Goal: Task Accomplishment & Management: Complete application form

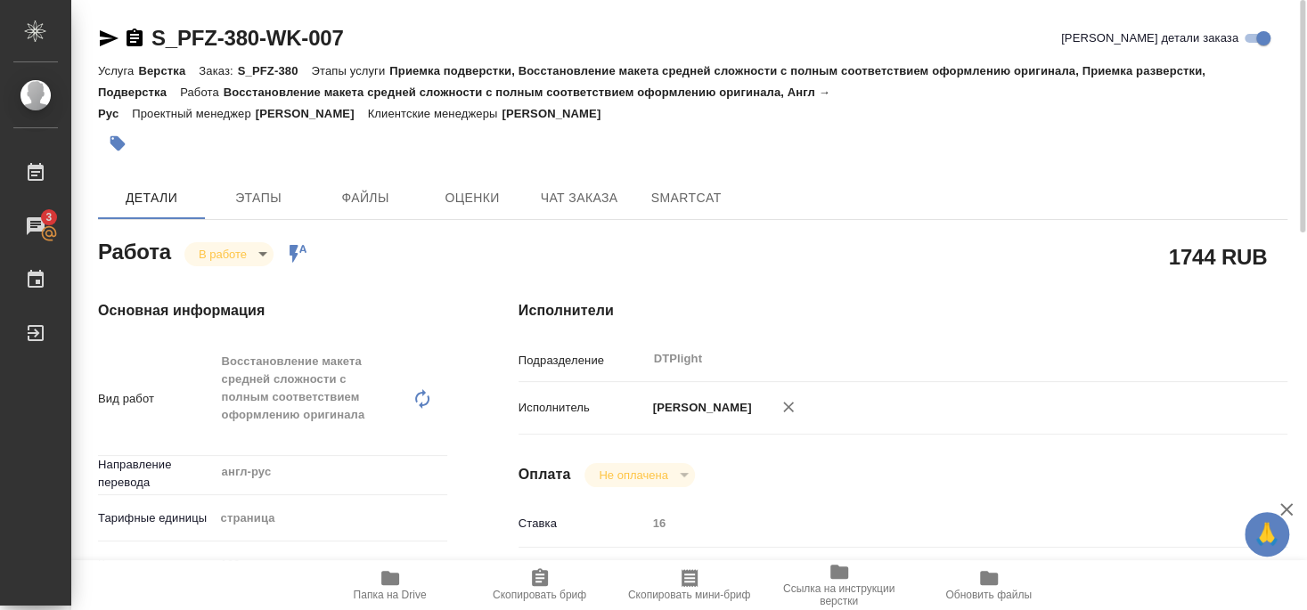
click at [223, 246] on body "🙏 .cls-1 fill:#fff; AWATERA Smyslova Svetlana Работы 3 Чаты График Выйти S_PFZ-…" at bounding box center [653, 305] width 1307 height 610
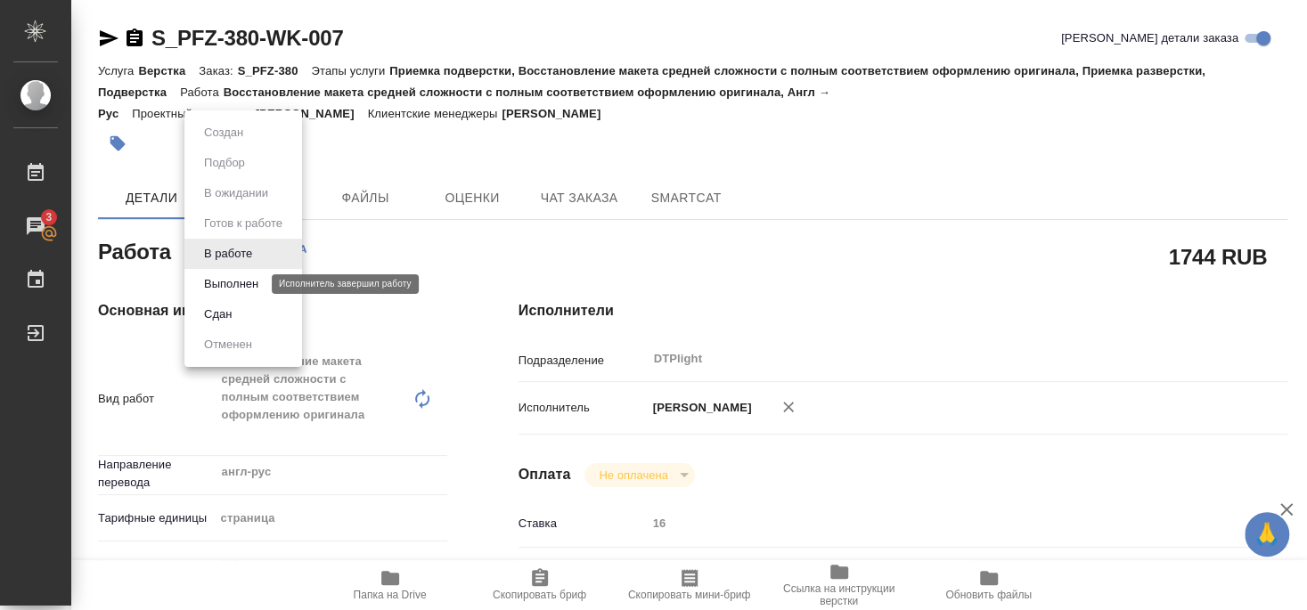
click at [233, 286] on button "Выполнен" at bounding box center [231, 284] width 65 height 20
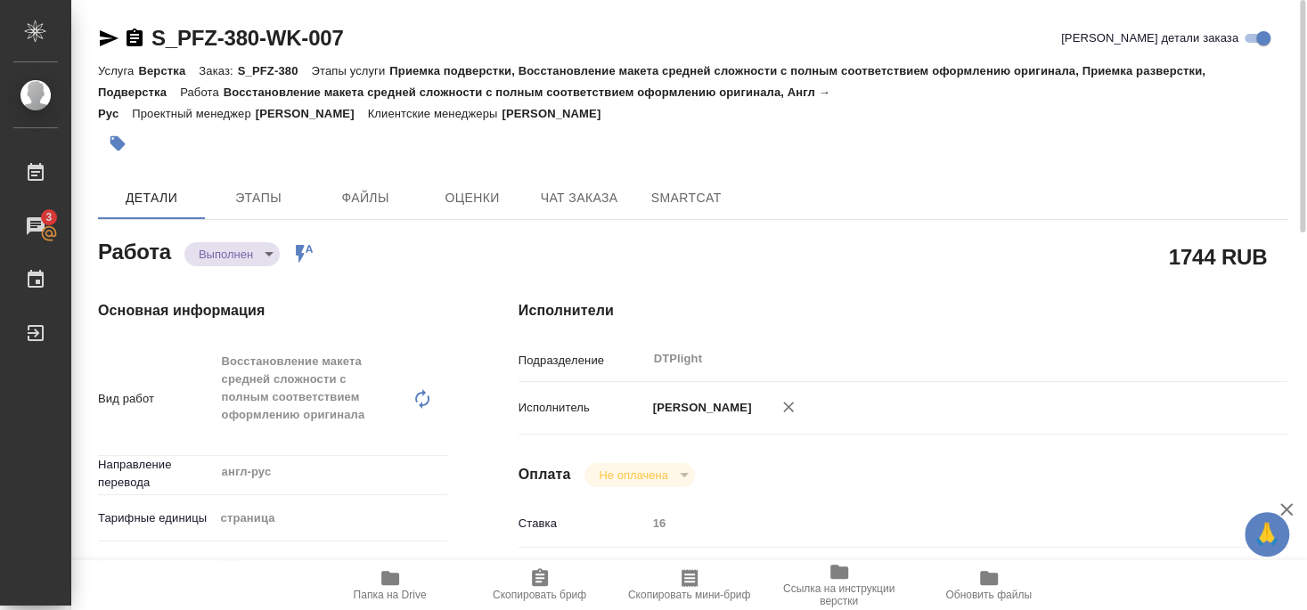
type textarea "x"
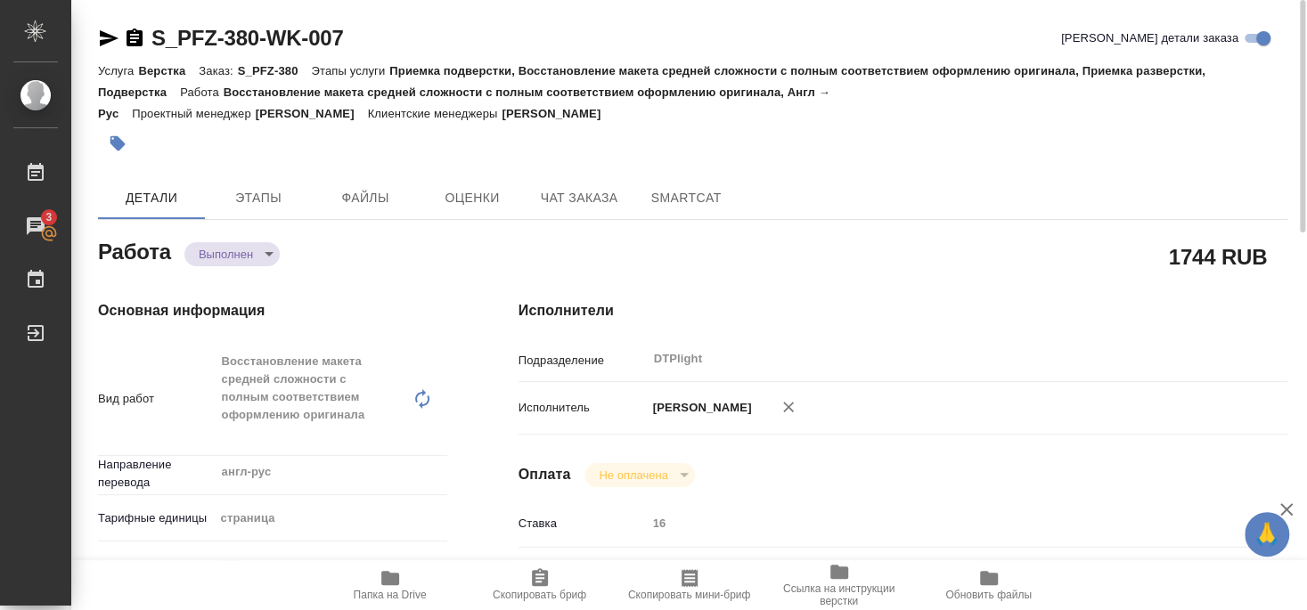
type textarea "x"
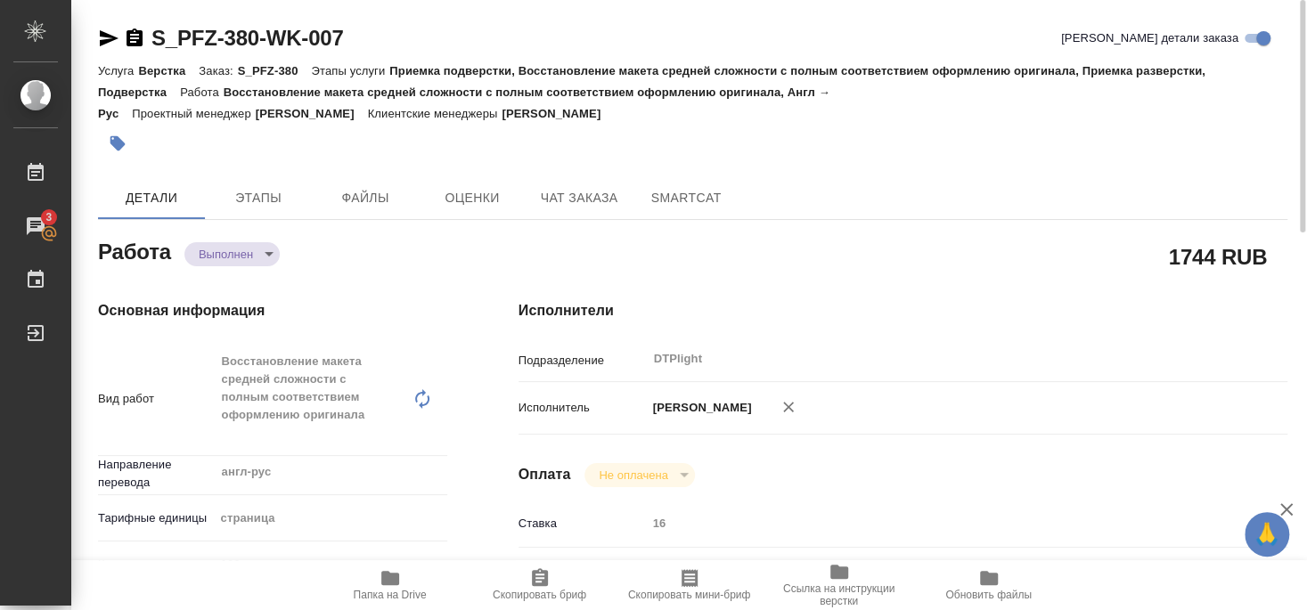
type textarea "x"
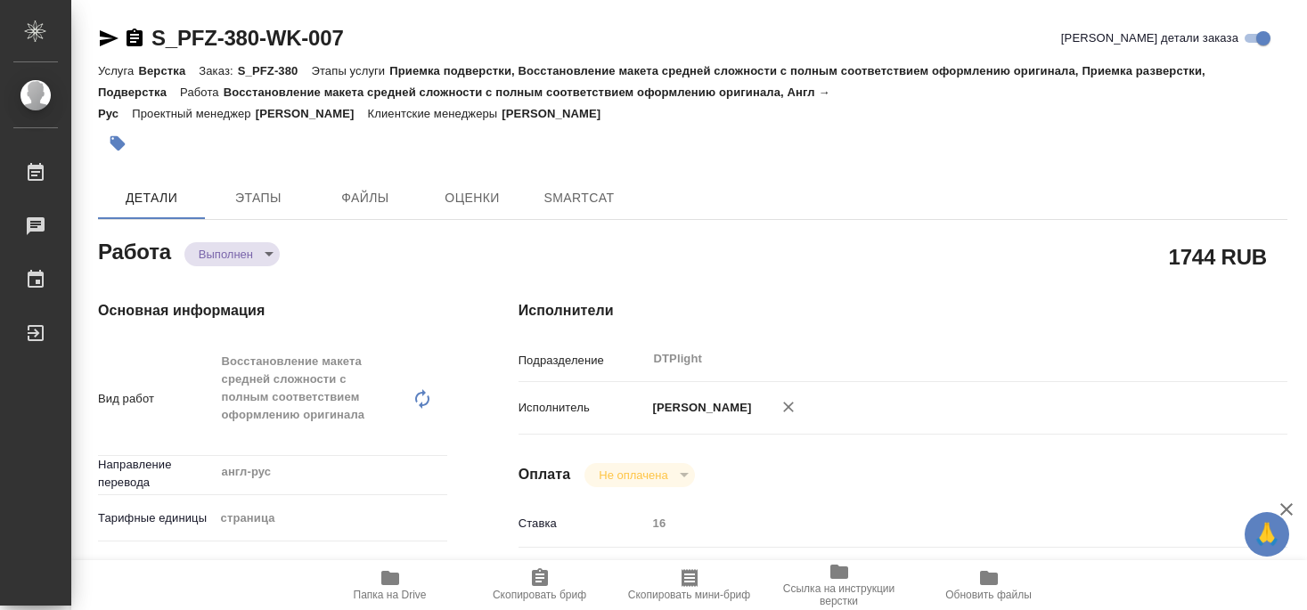
type textarea "x"
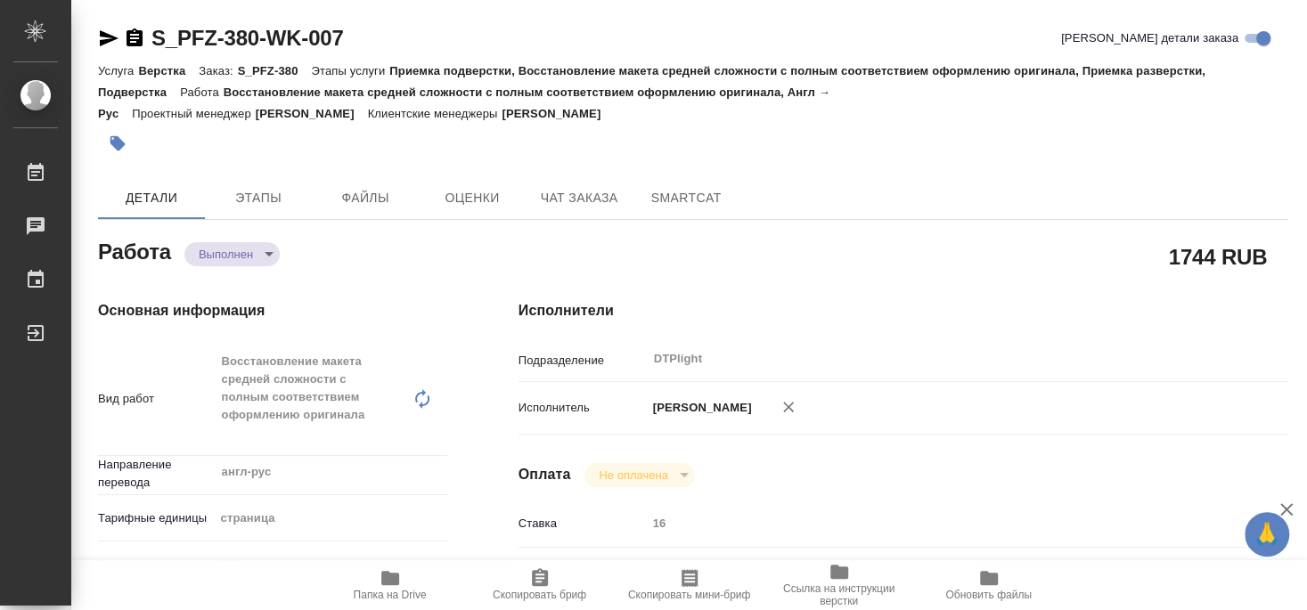
type textarea "x"
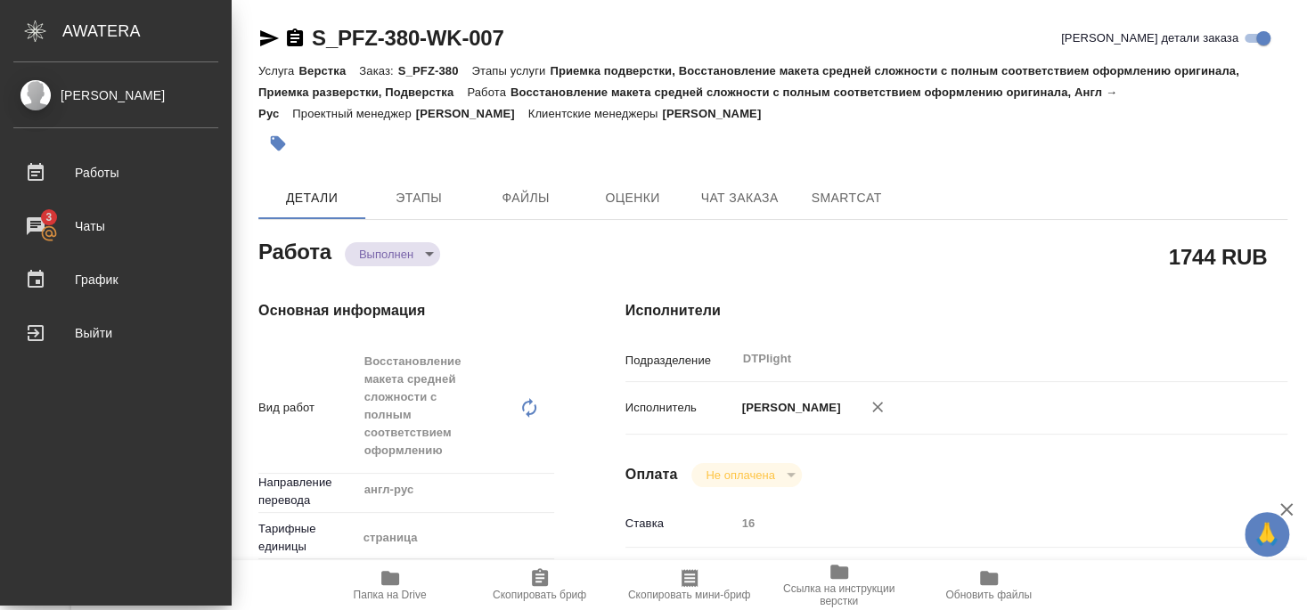
type textarea "x"
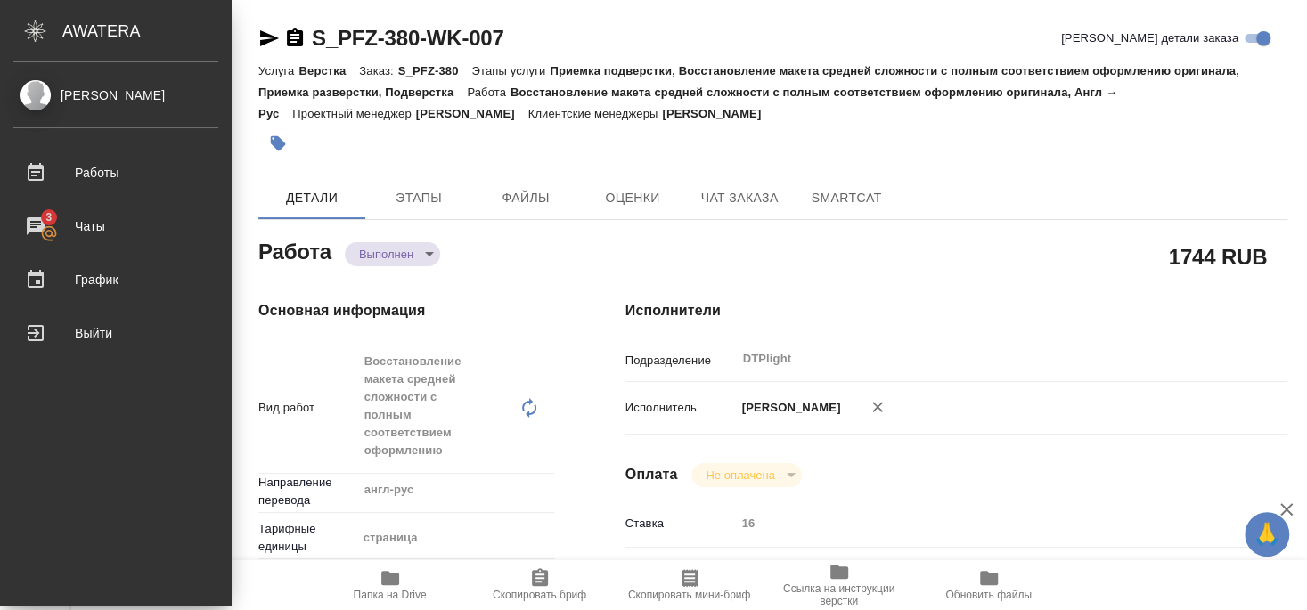
type textarea "x"
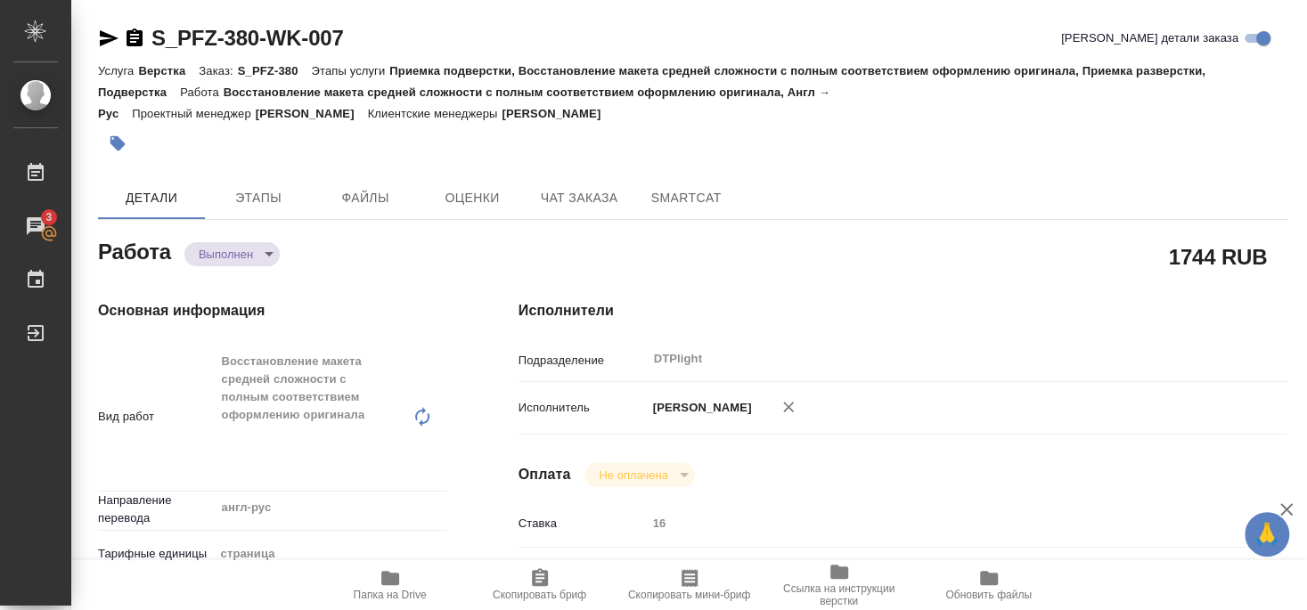
type textarea "x"
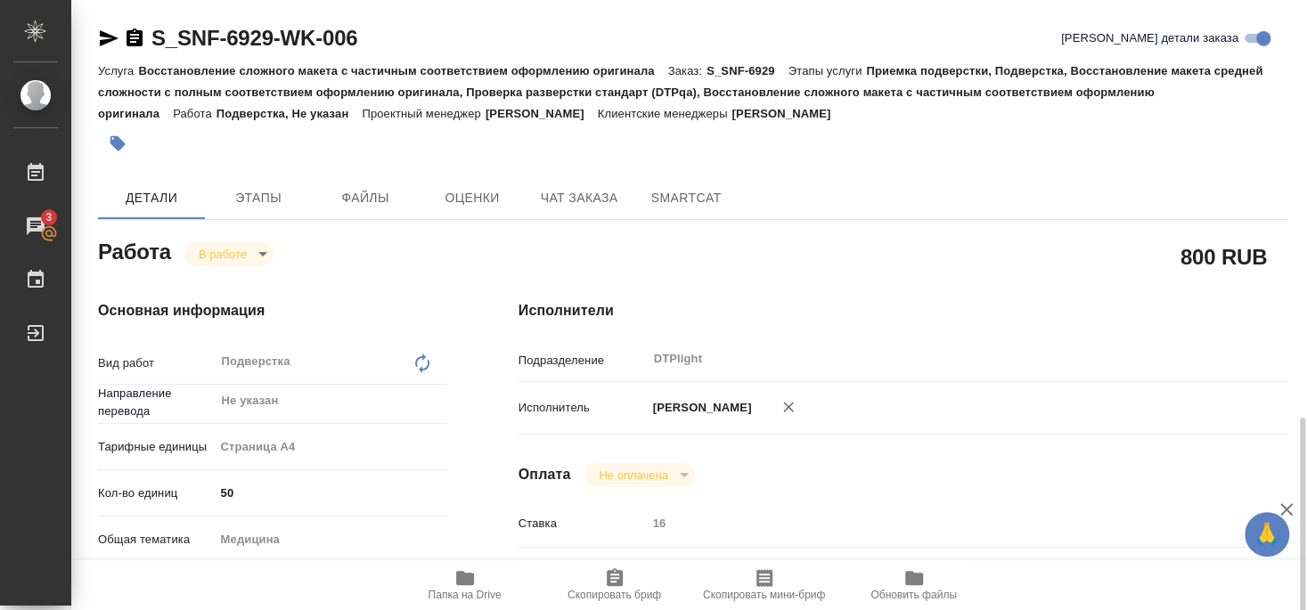
scroll to position [385, 0]
type textarea "x"
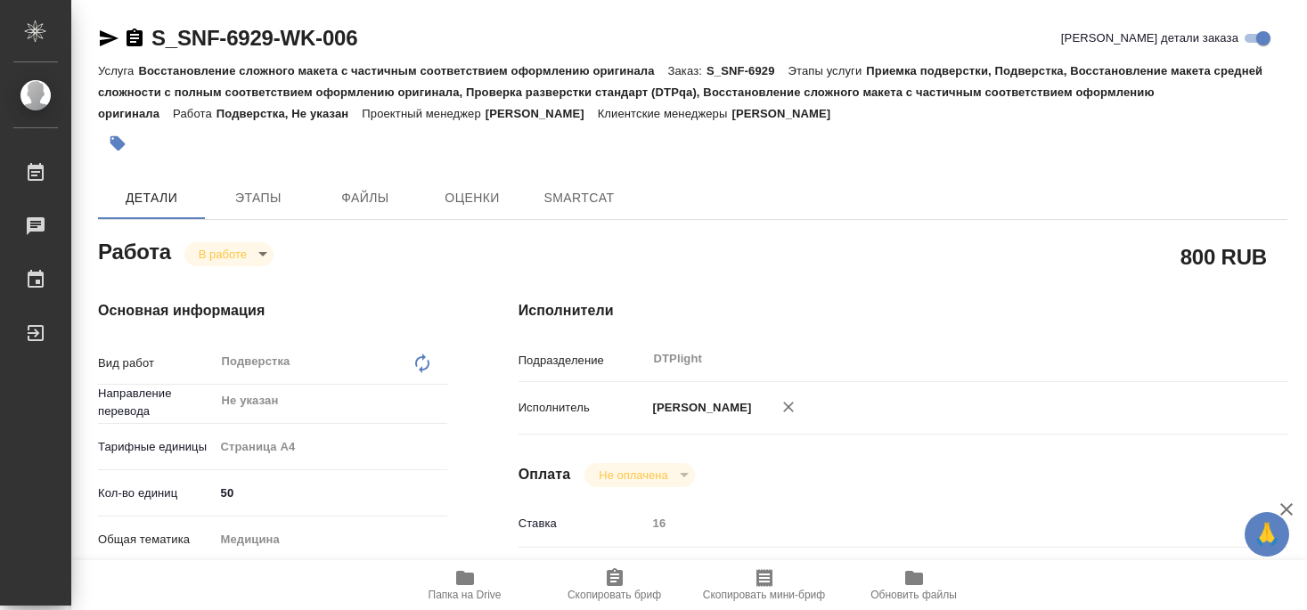
type textarea "x"
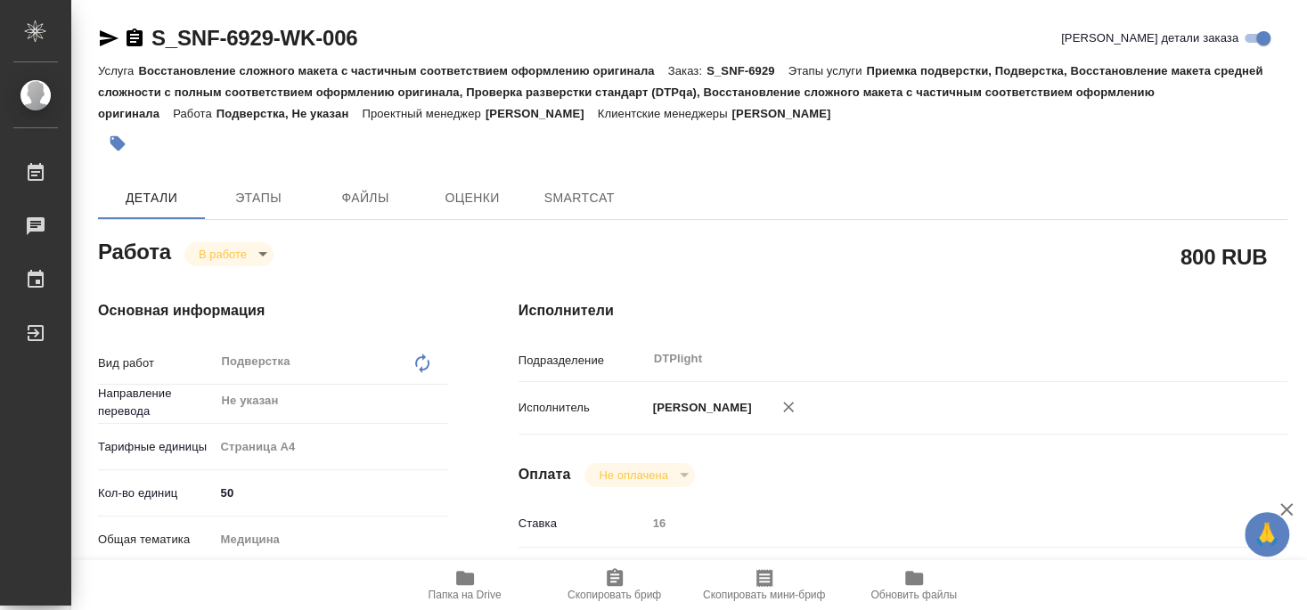
type textarea "x"
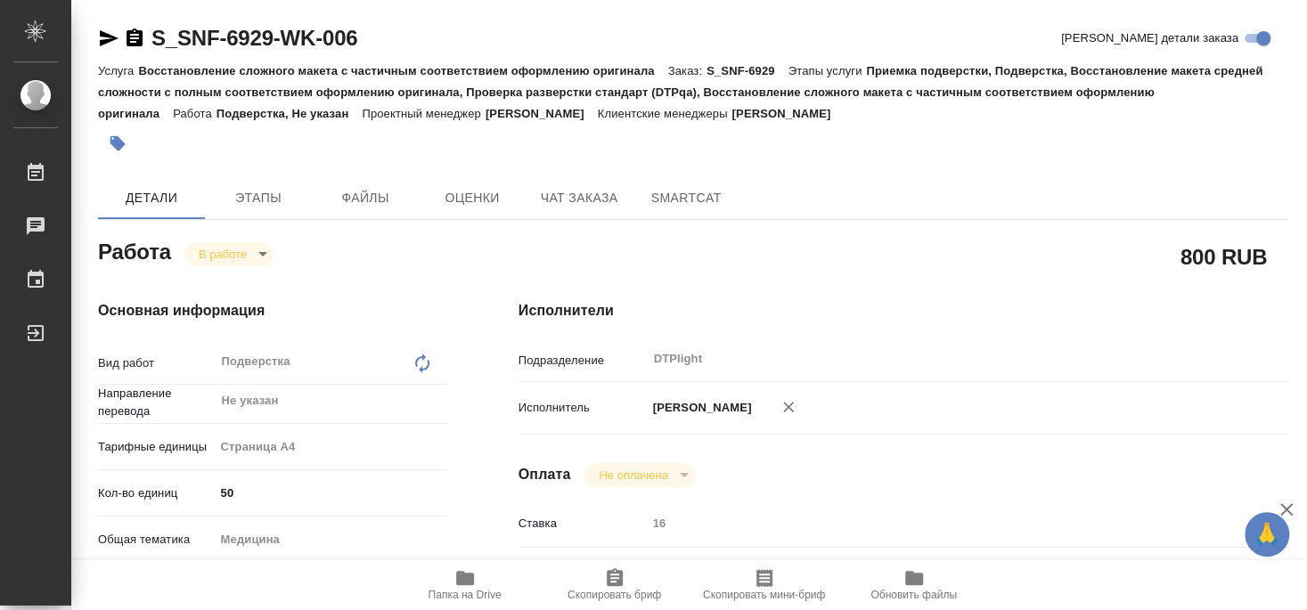
type textarea "x"
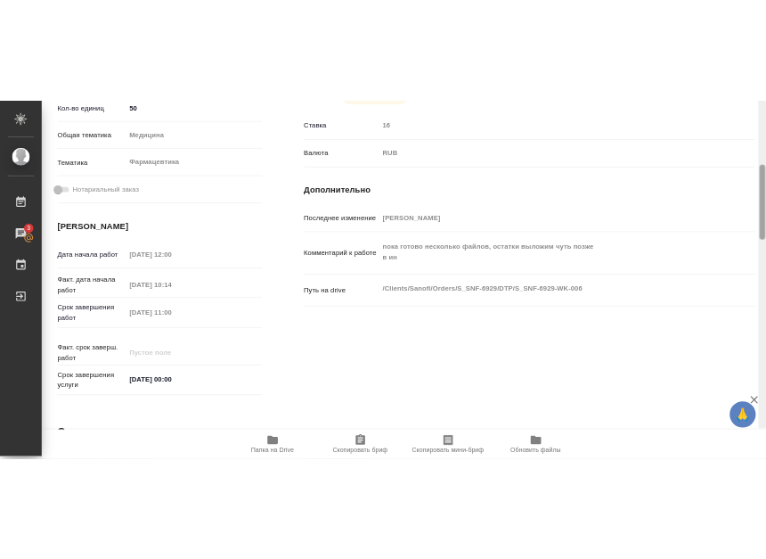
scroll to position [481, 0]
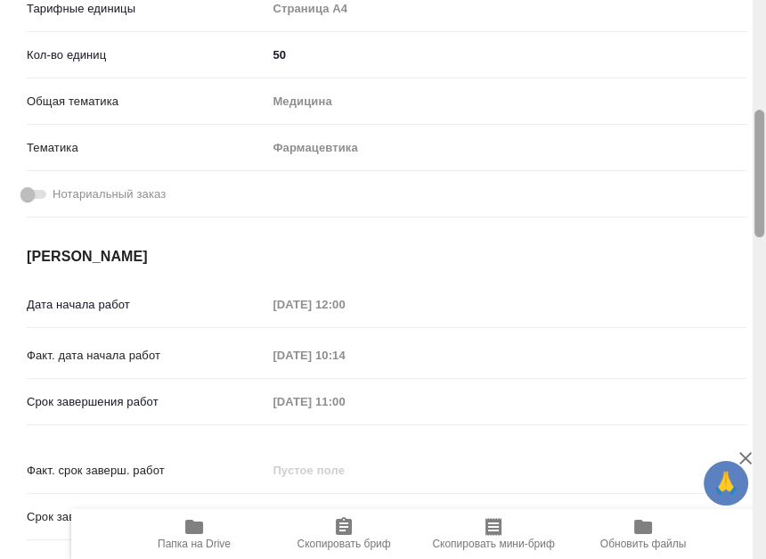
type textarea "x"
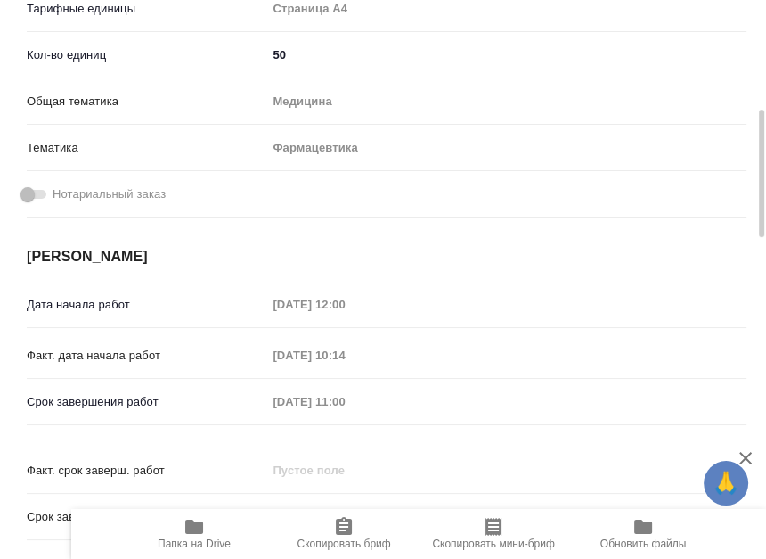
click at [612, 178] on div "Нотариальный заказ" at bounding box center [387, 193] width 720 height 31
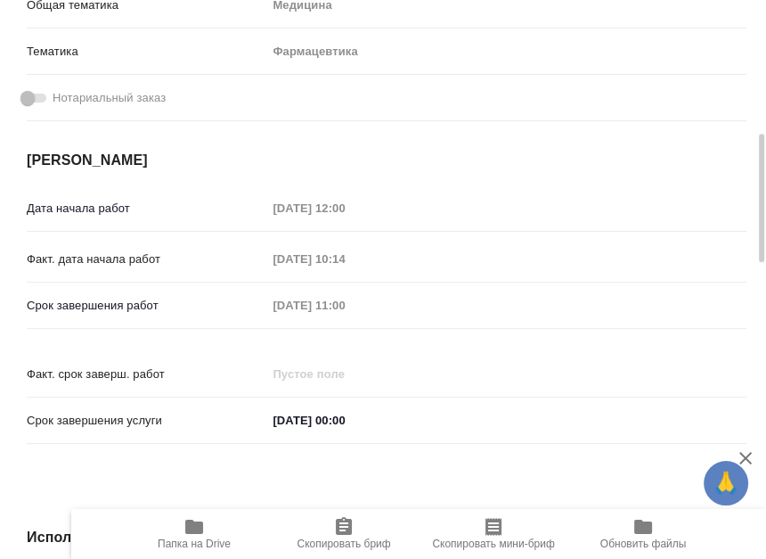
click at [510, 395] on div "Основная информация Вид работ Подверстка x ​ Направление перевода Не указан ​ Т…" at bounding box center [386, 110] width 791 height 761
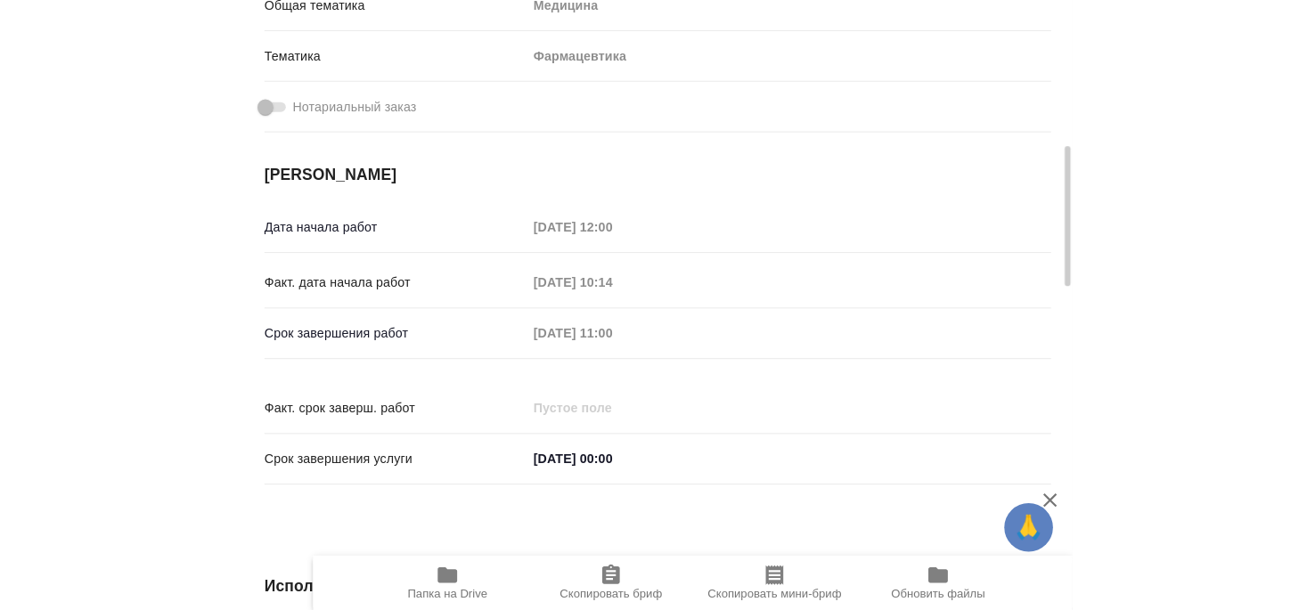
scroll to position [674, 0]
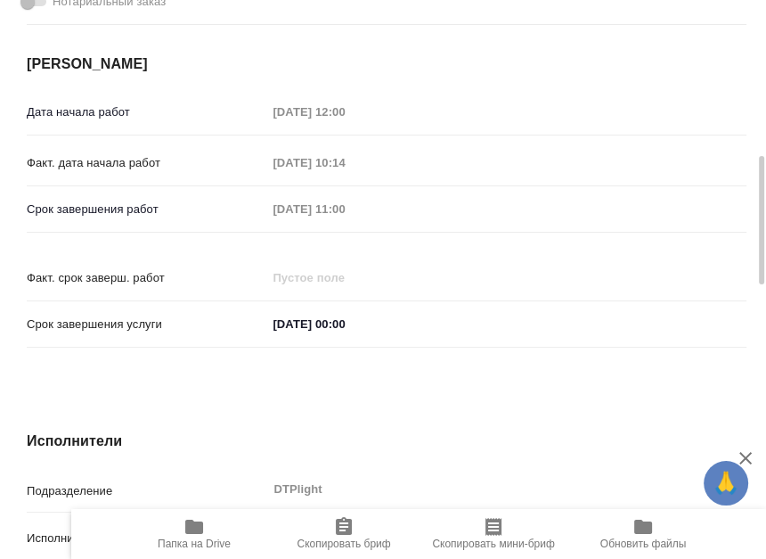
click at [540, 430] on h4 "Исполнители" at bounding box center [387, 440] width 720 height 21
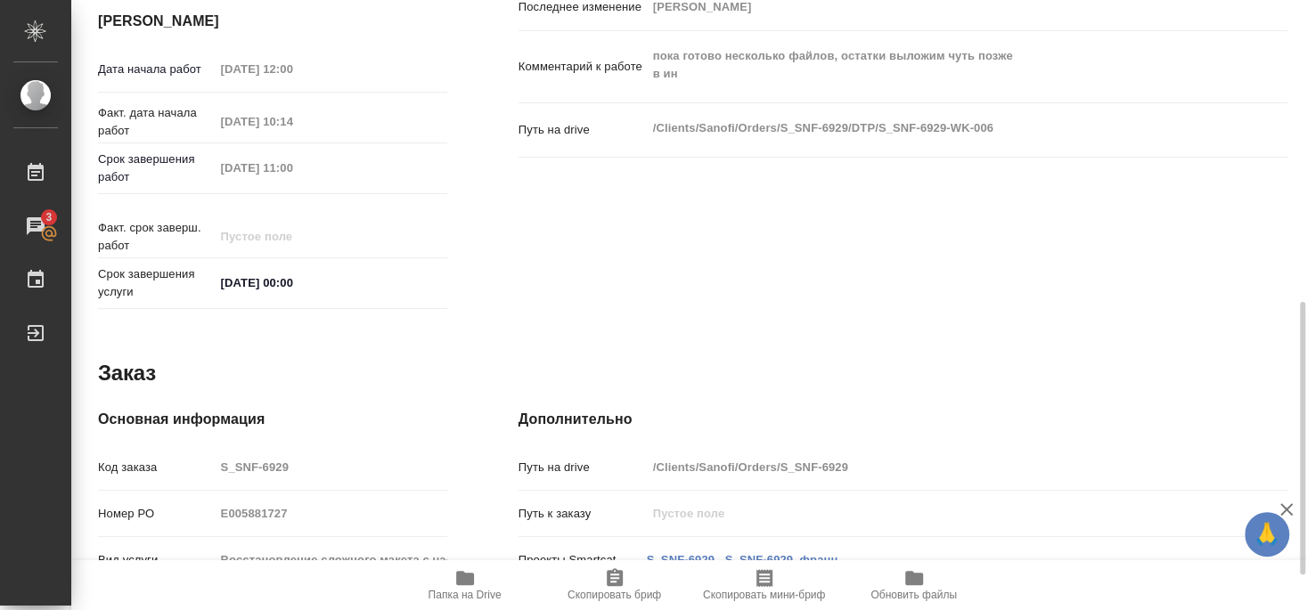
type textarea "x"
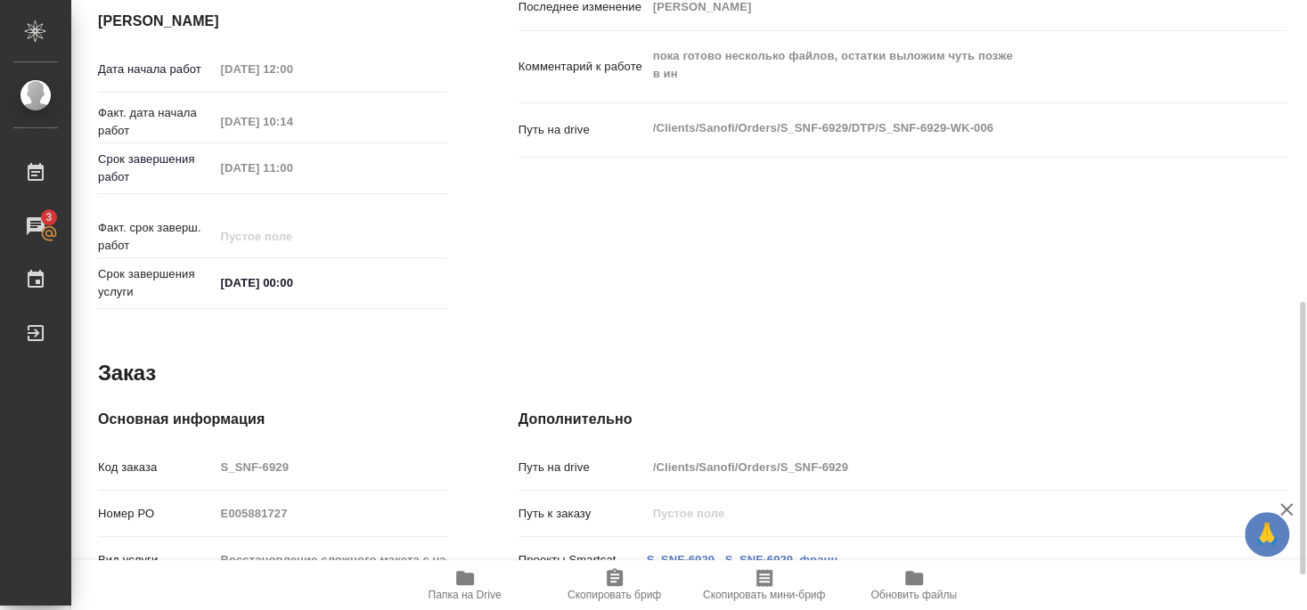
type textarea "x"
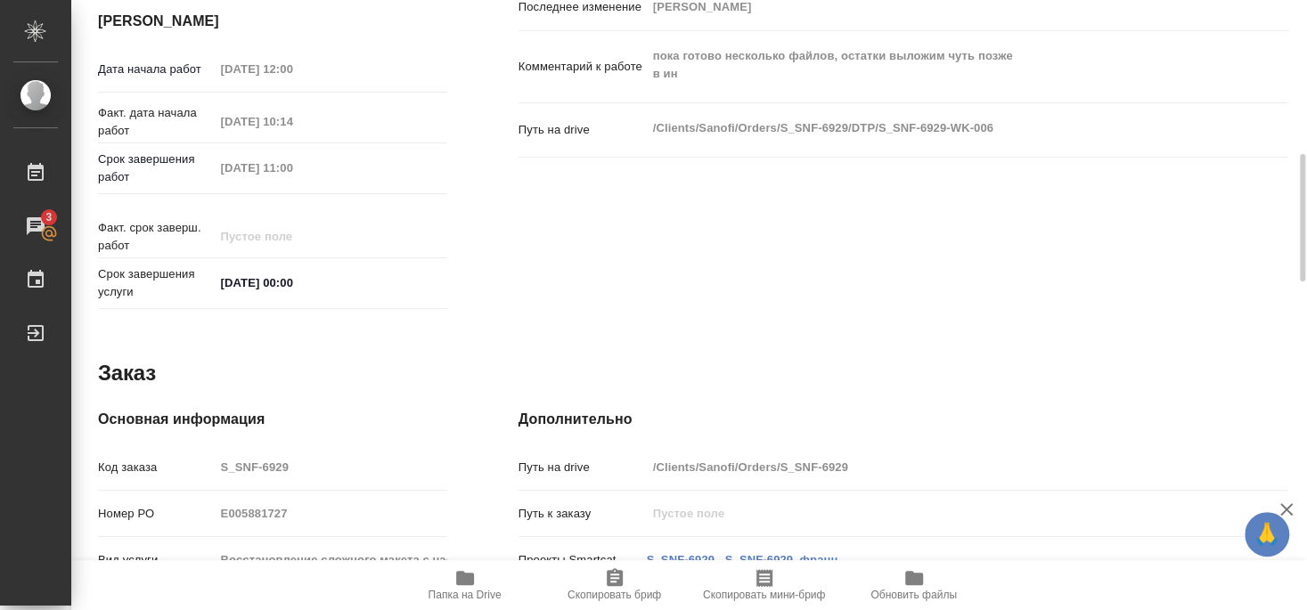
type textarea "x"
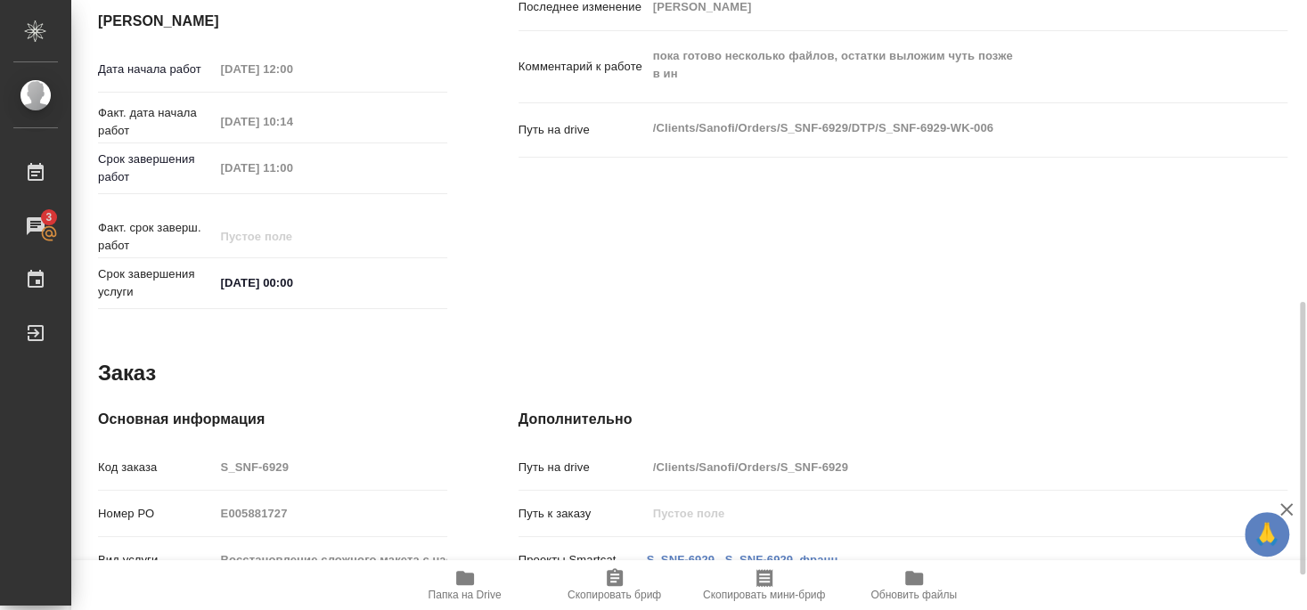
type textarea "x"
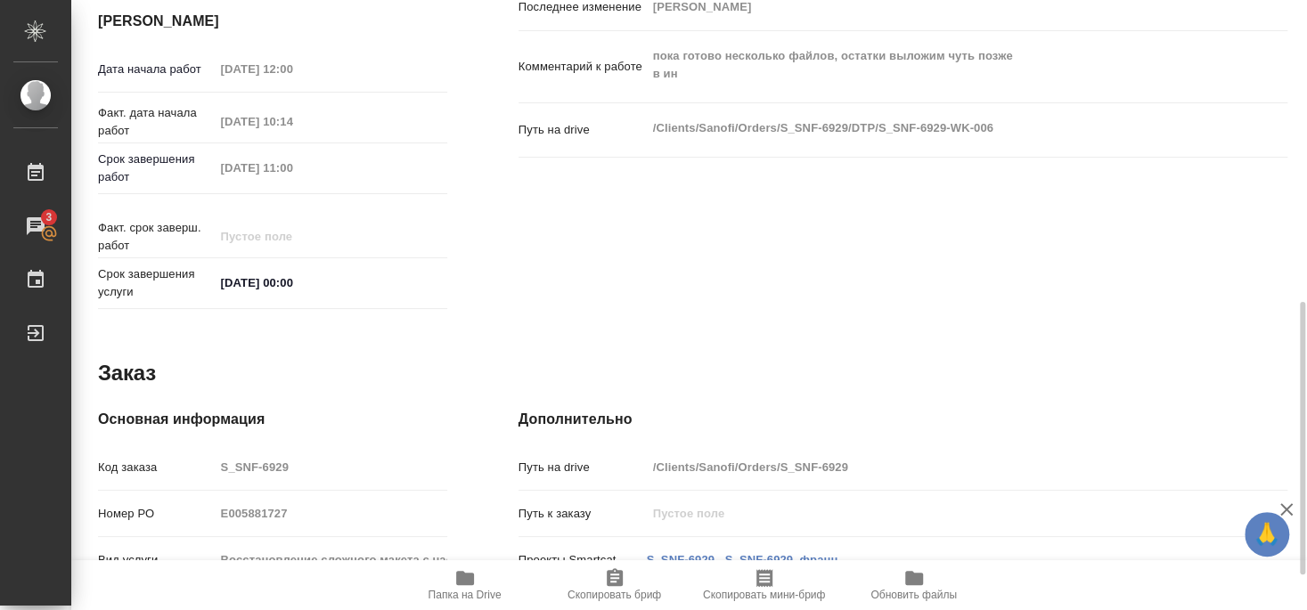
type textarea "x"
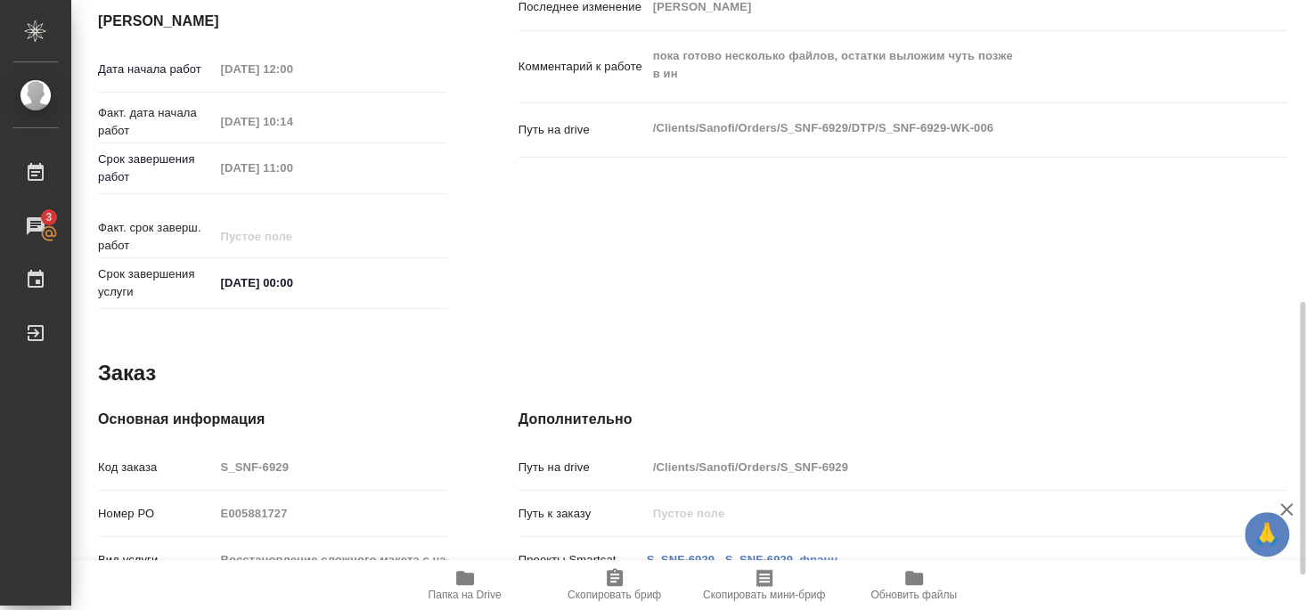
type textarea "x"
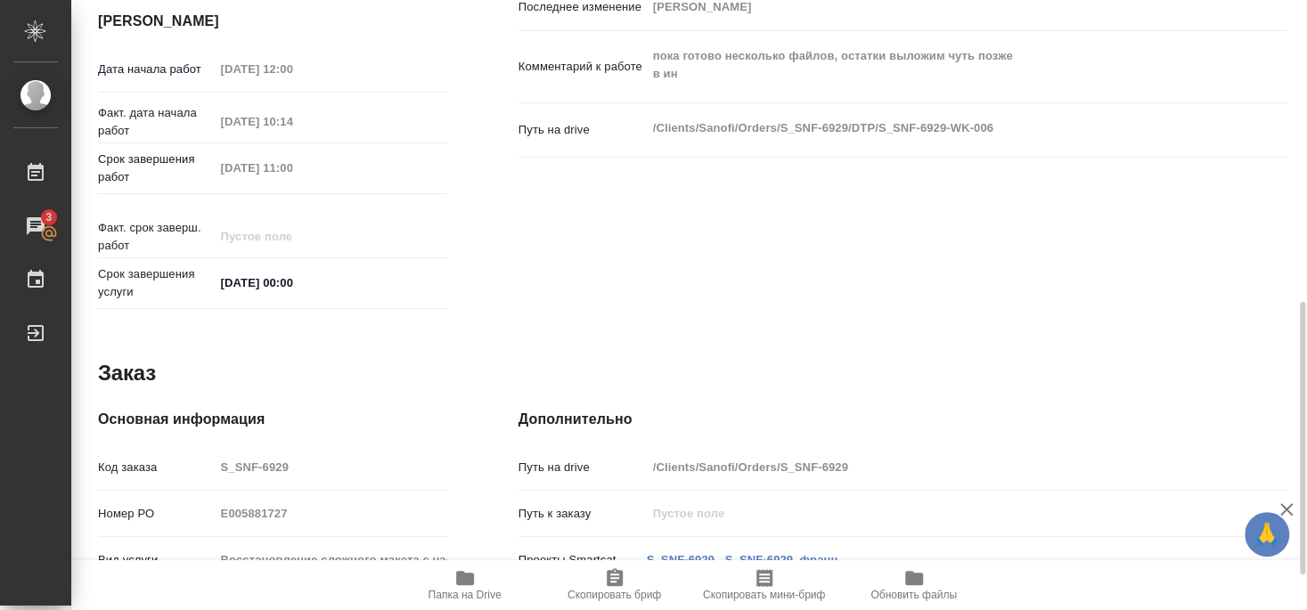
type textarea "x"
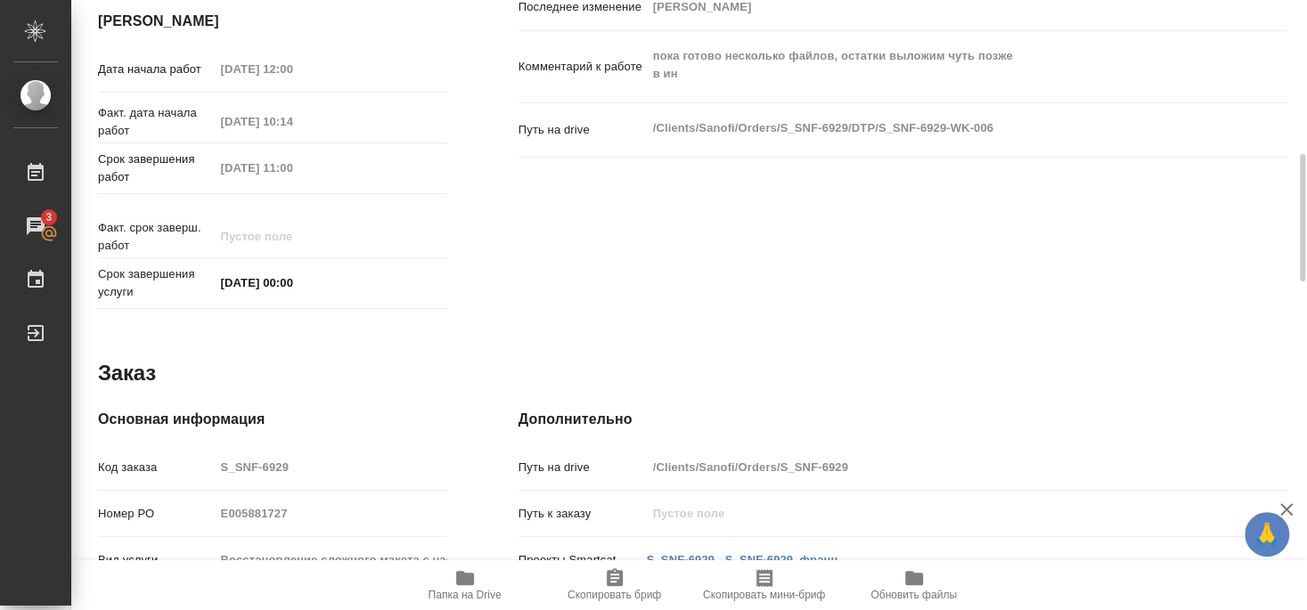
type textarea "x"
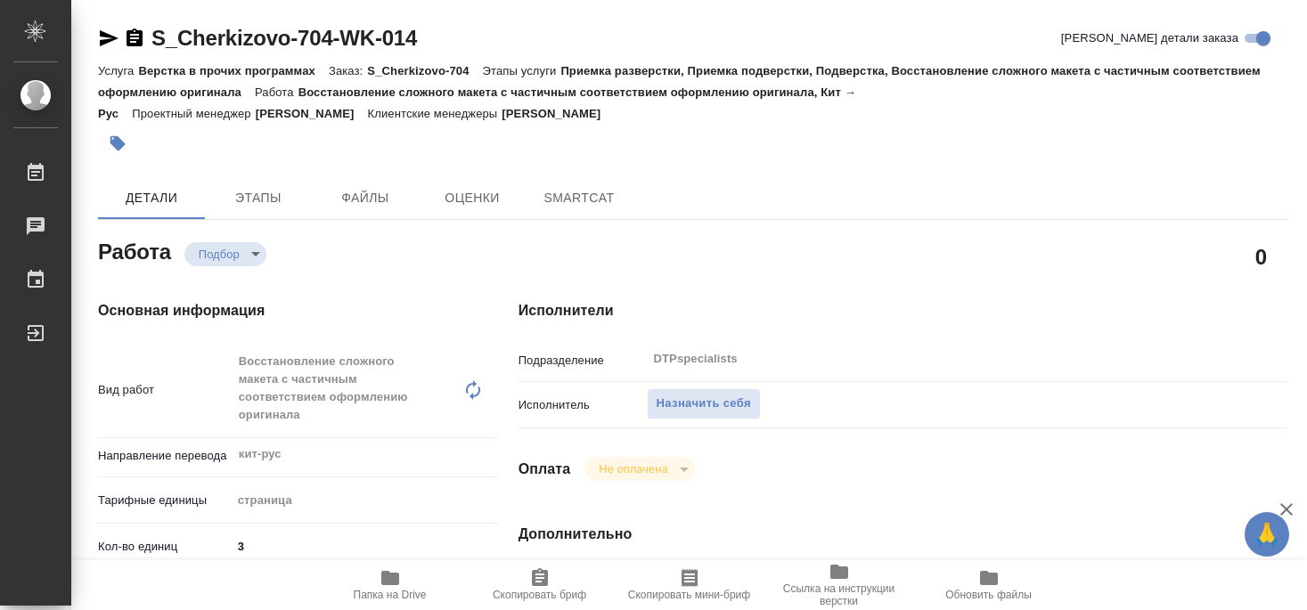
type textarea "x"
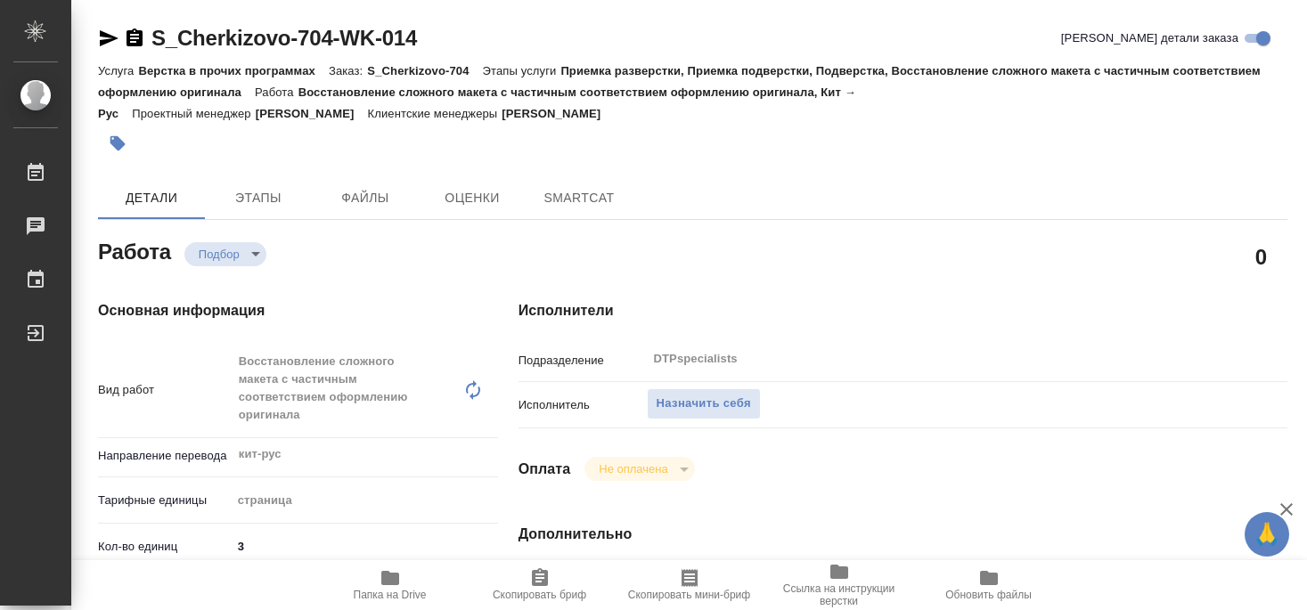
type textarea "x"
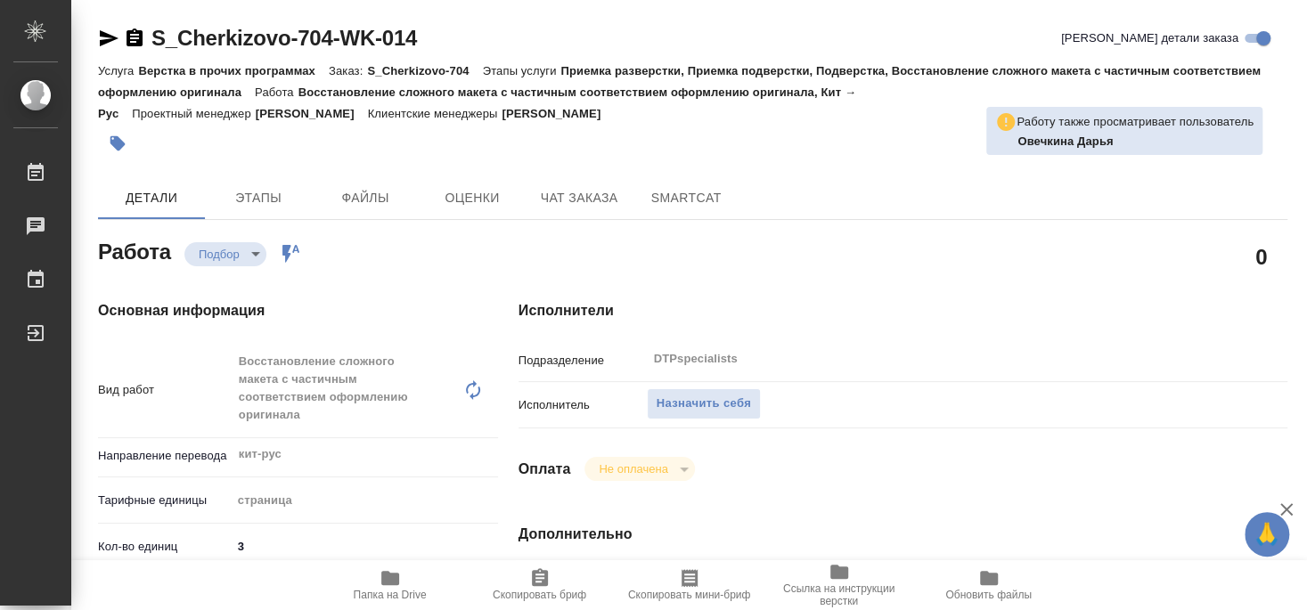
type textarea "x"
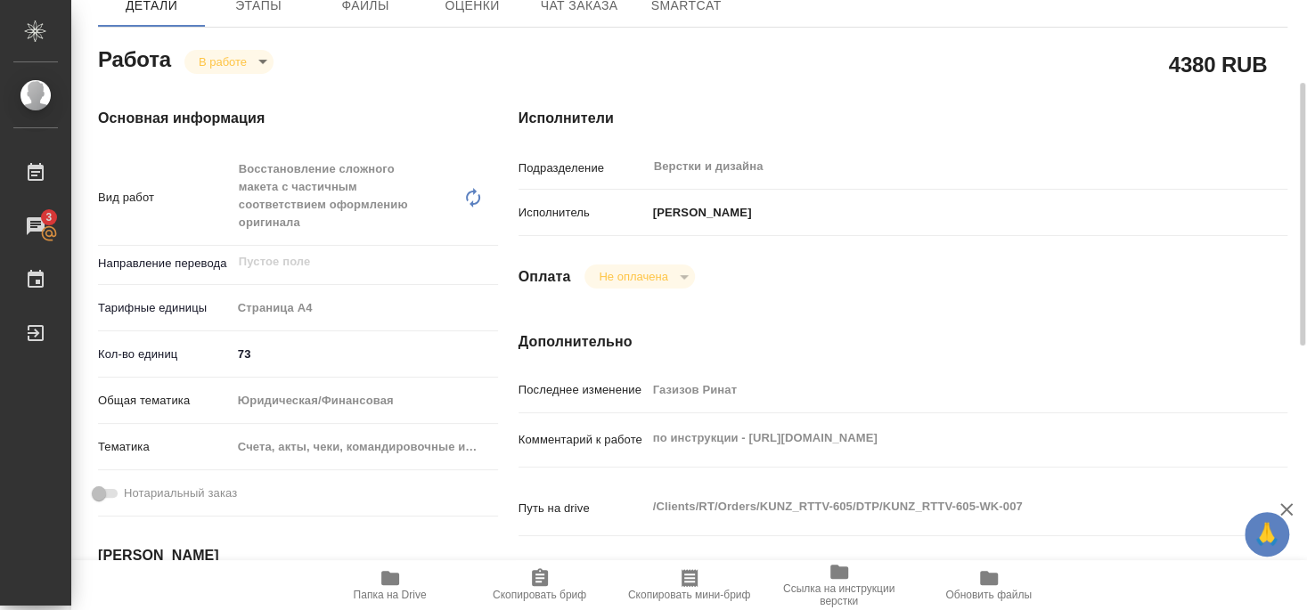
scroll to position [96, 0]
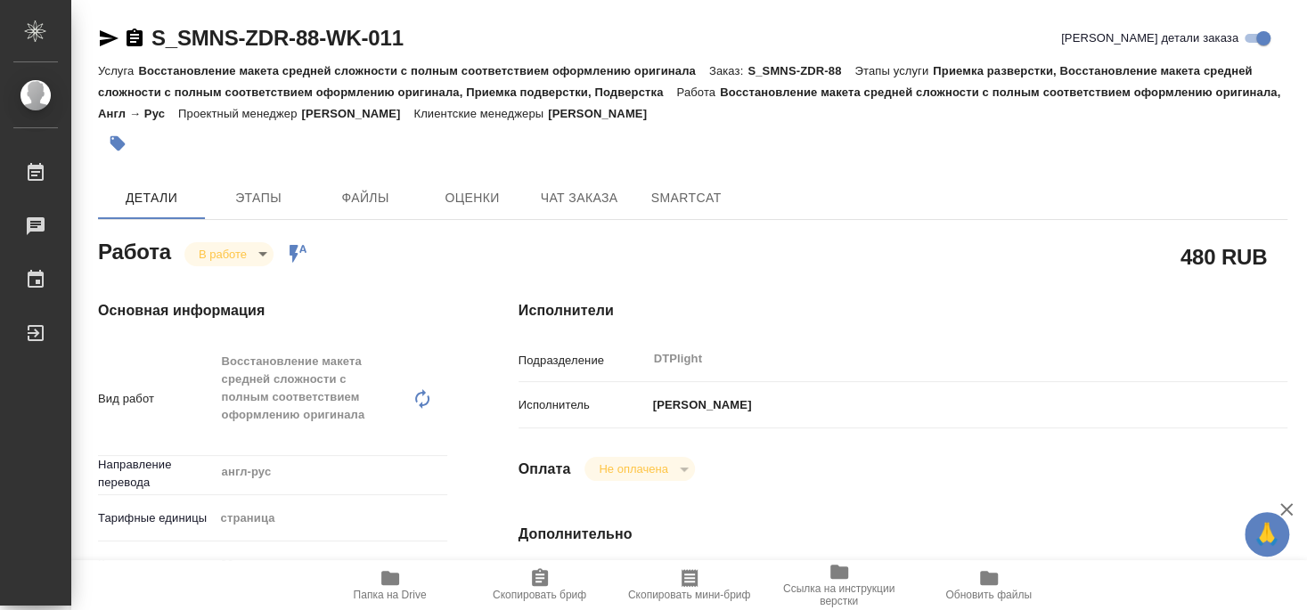
type textarea "x"
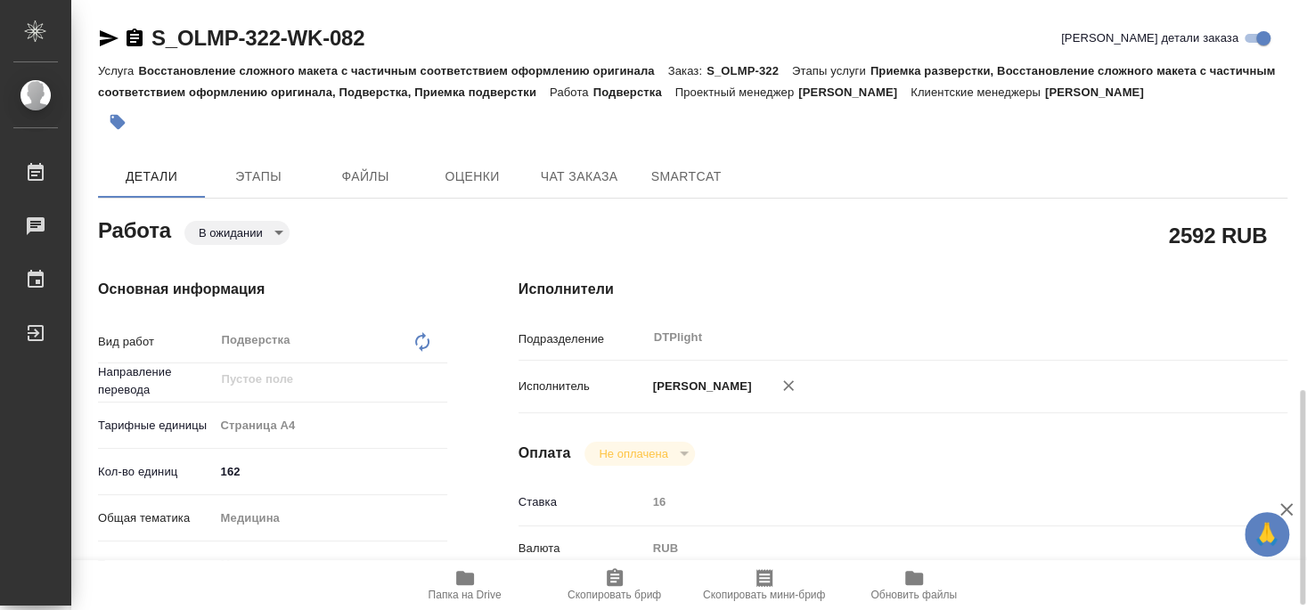
scroll to position [289, 0]
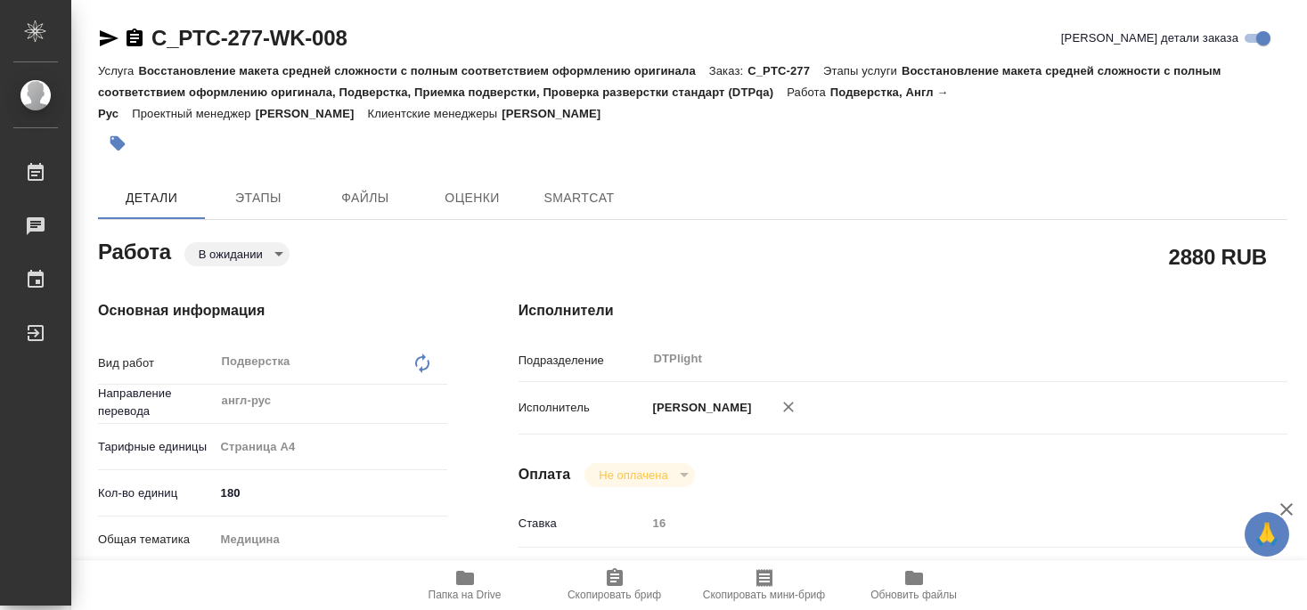
type textarea "x"
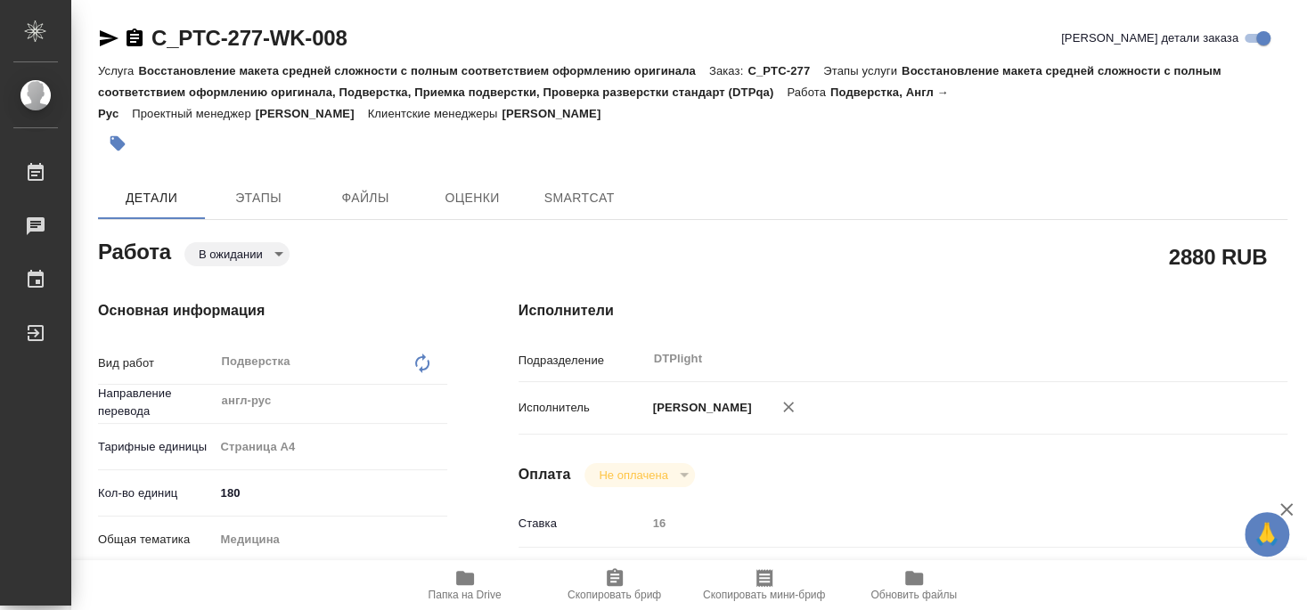
type textarea "x"
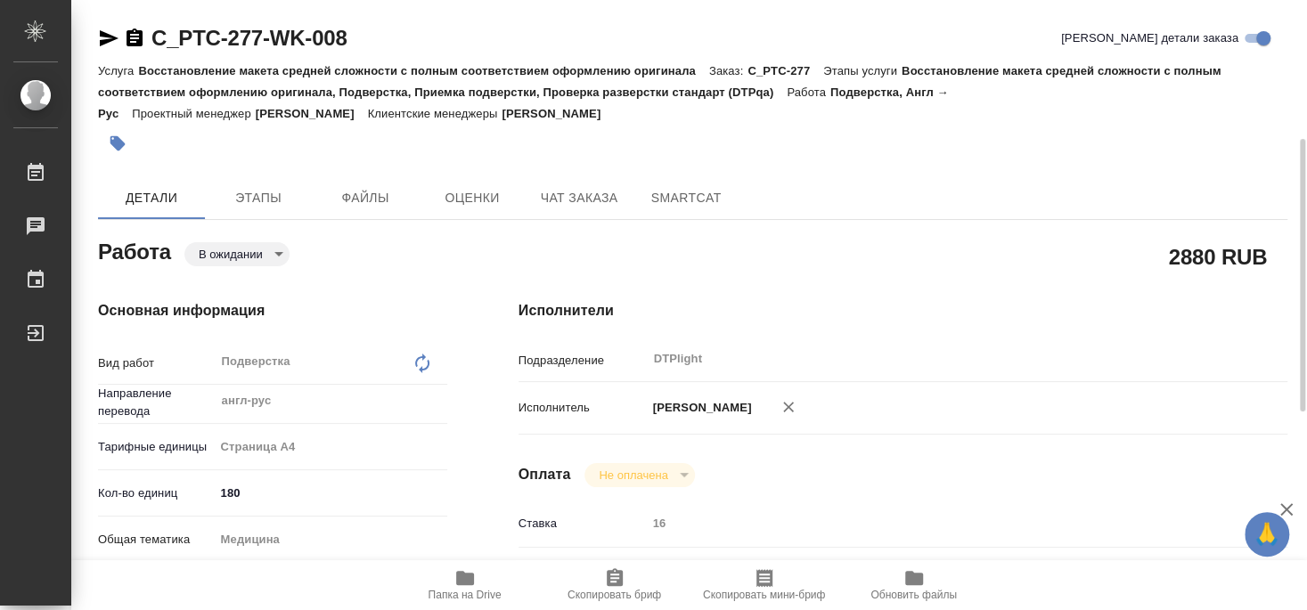
type textarea "x"
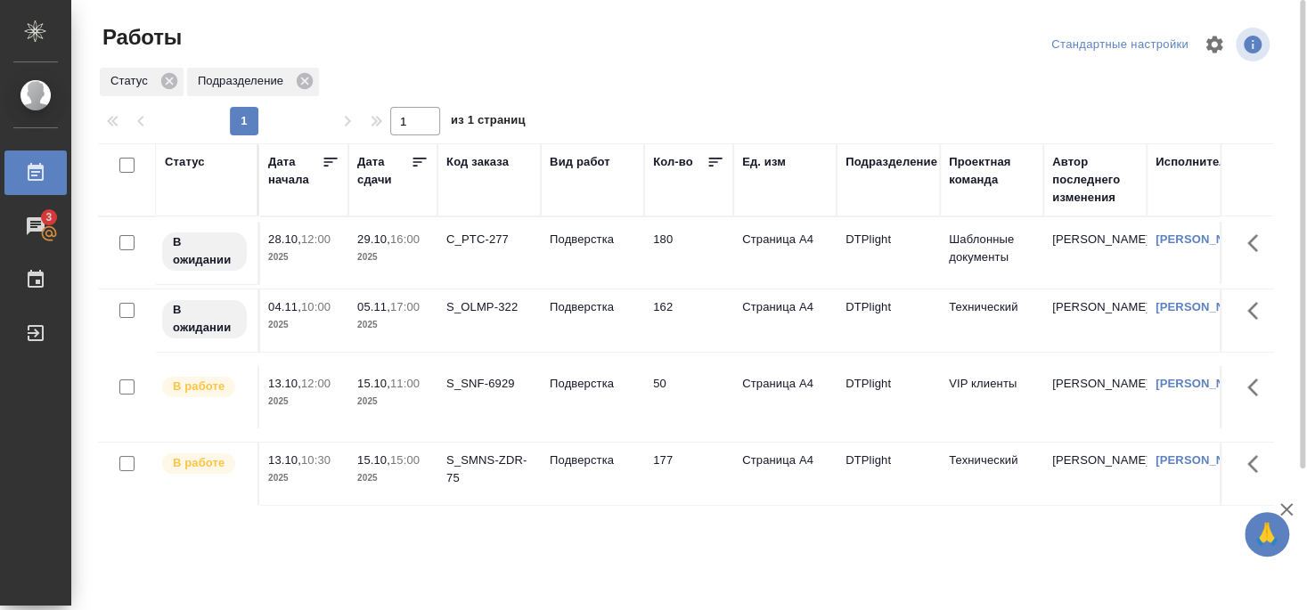
click at [481, 479] on div "S_SMNS-ZDR-75" at bounding box center [489, 470] width 86 height 36
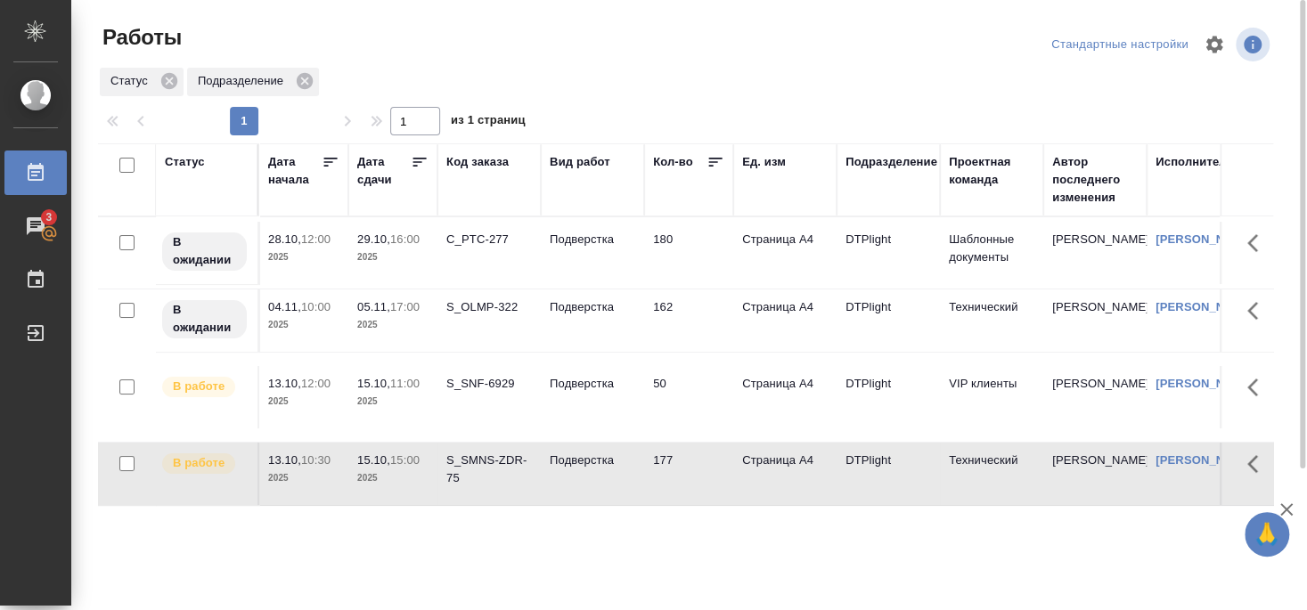
click at [486, 479] on div "S_SMNS-ZDR-75" at bounding box center [489, 470] width 86 height 36
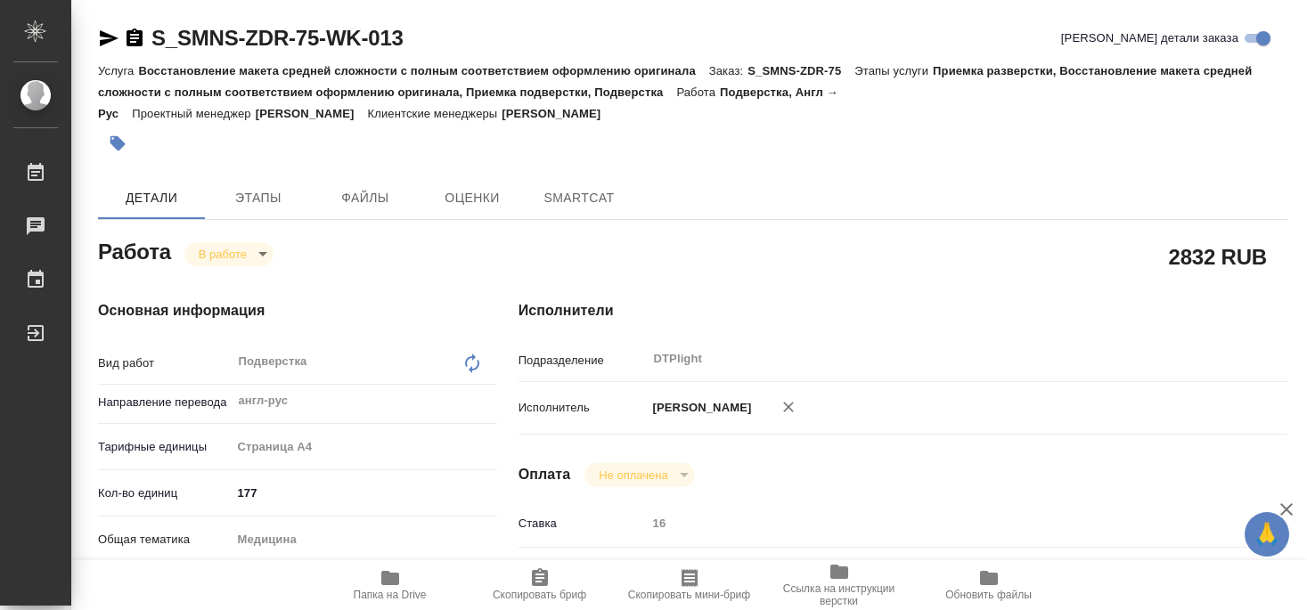
type textarea "x"
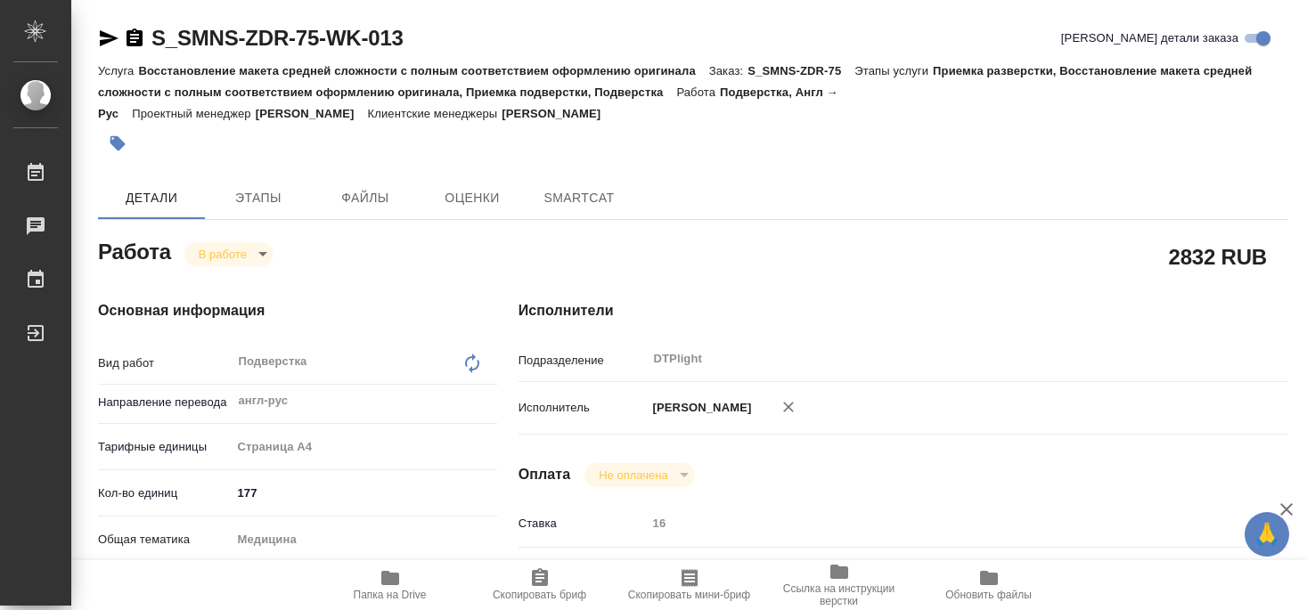
type textarea "x"
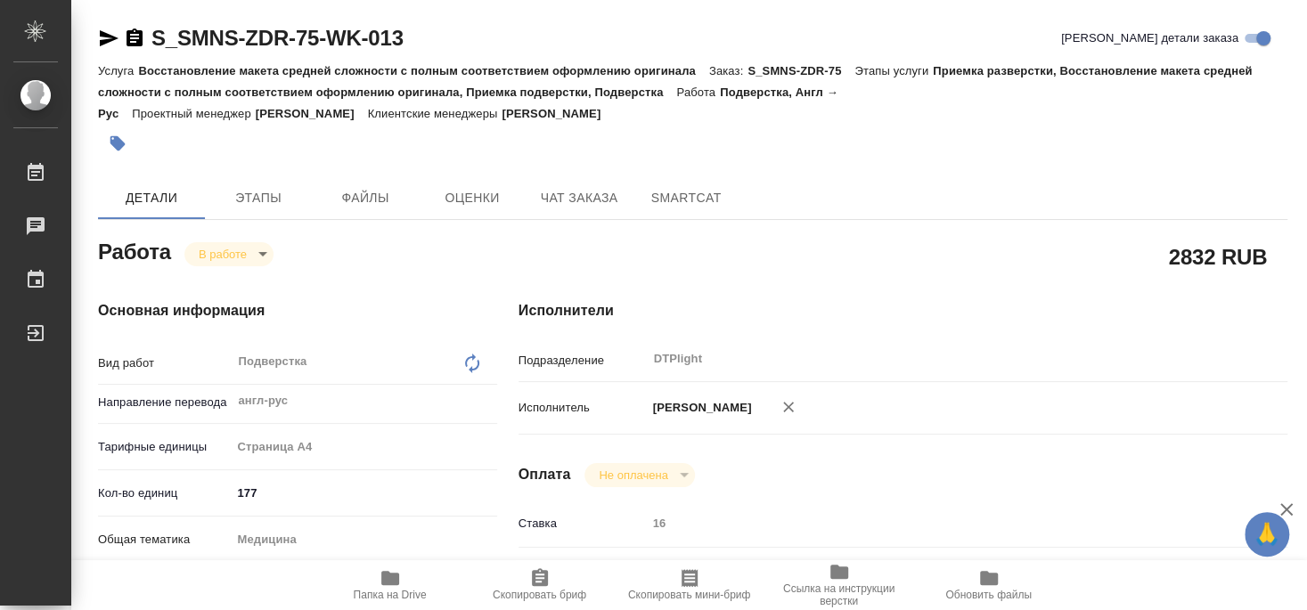
type textarea "x"
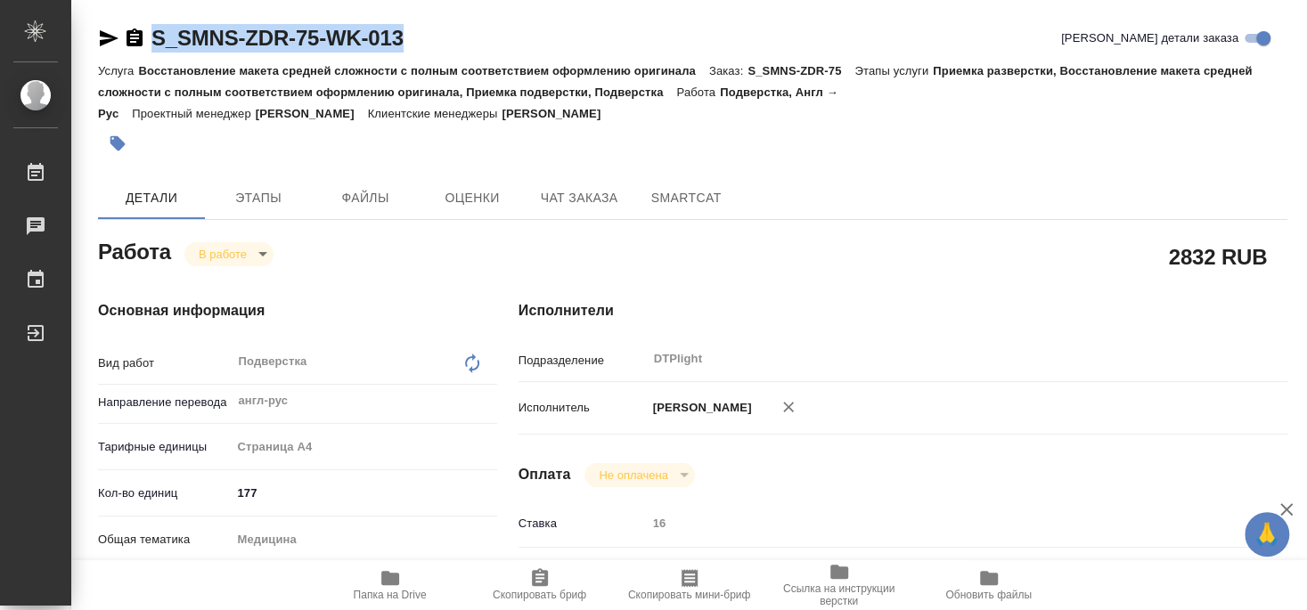
drag, startPoint x: 153, startPoint y: 55, endPoint x: 424, endPoint y: 38, distance: 271.4
click at [424, 38] on div "S_SMNS-ZDR-75-WK-013 Кратко детали заказа" at bounding box center [693, 42] width 1190 height 36
copy link "S_SMNS-ZDR-75-WK-013"
type textarea "x"
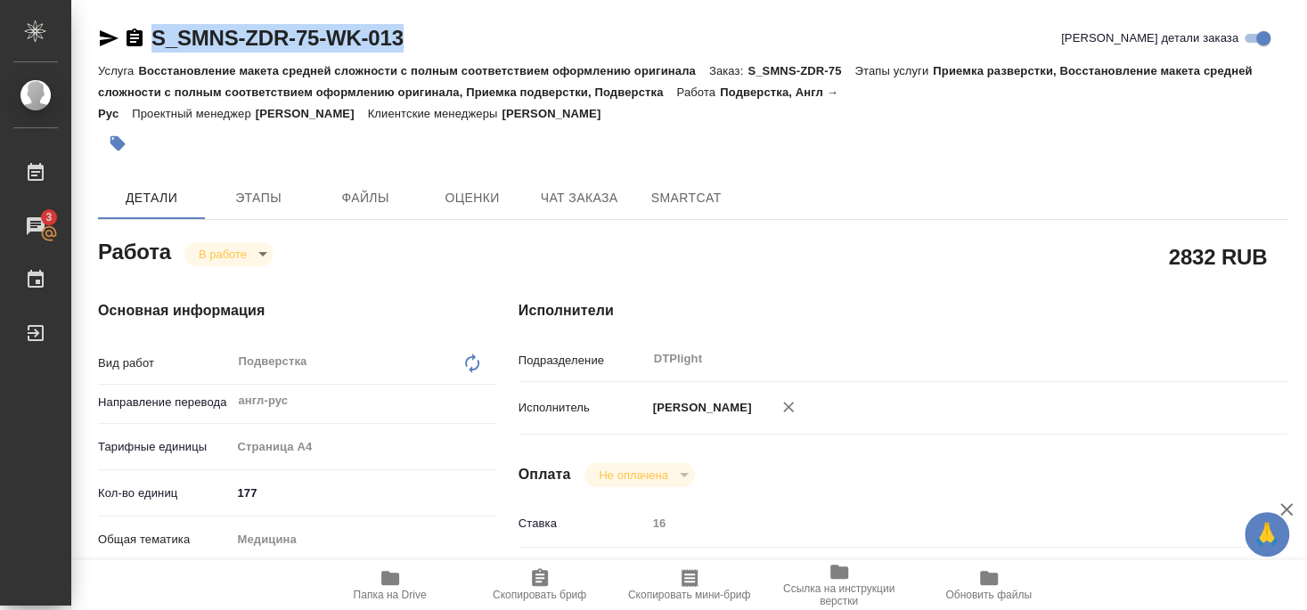
type textarea "x"
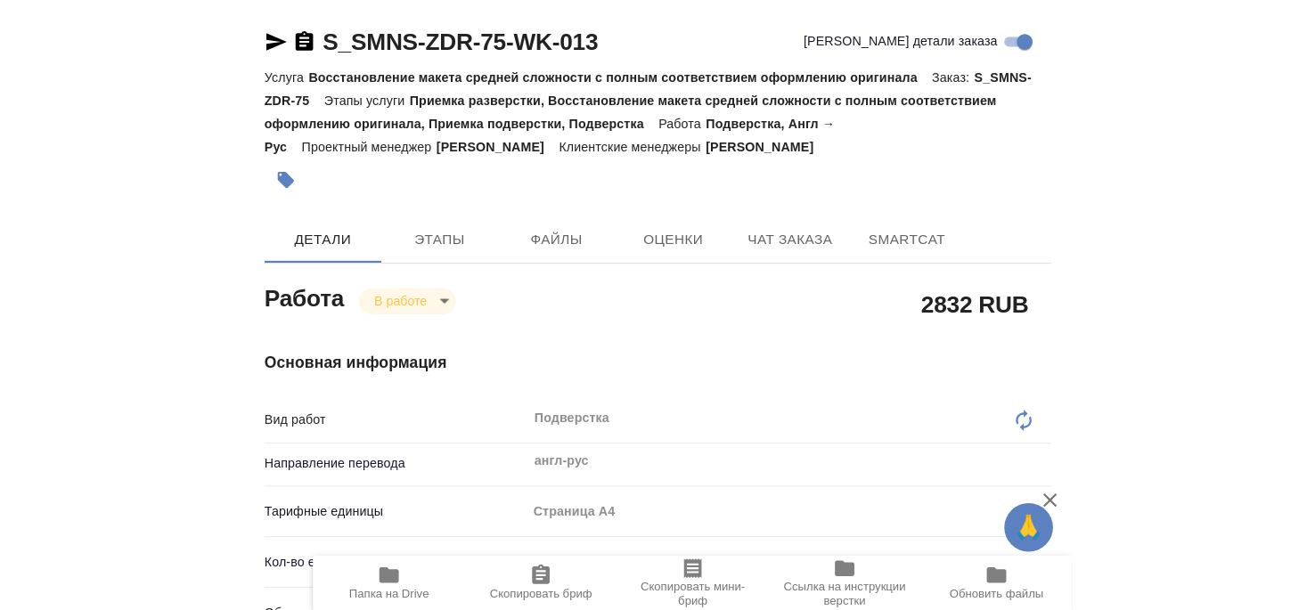
scroll to position [192, 0]
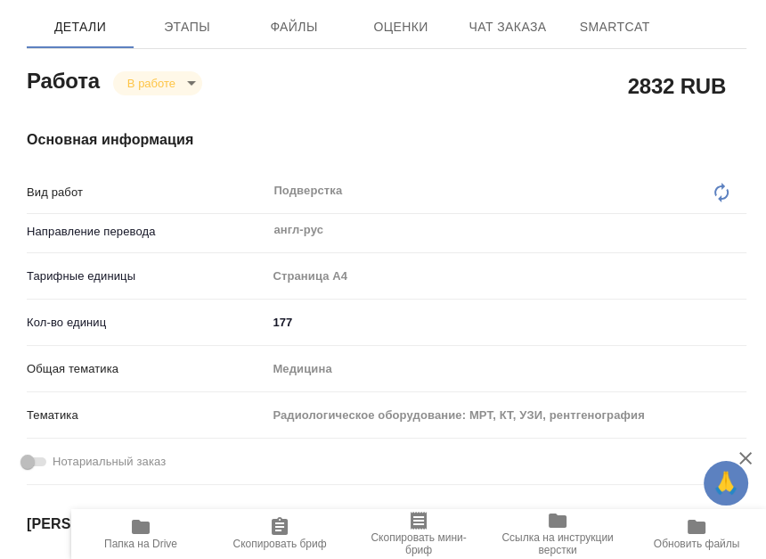
type textarea "x"
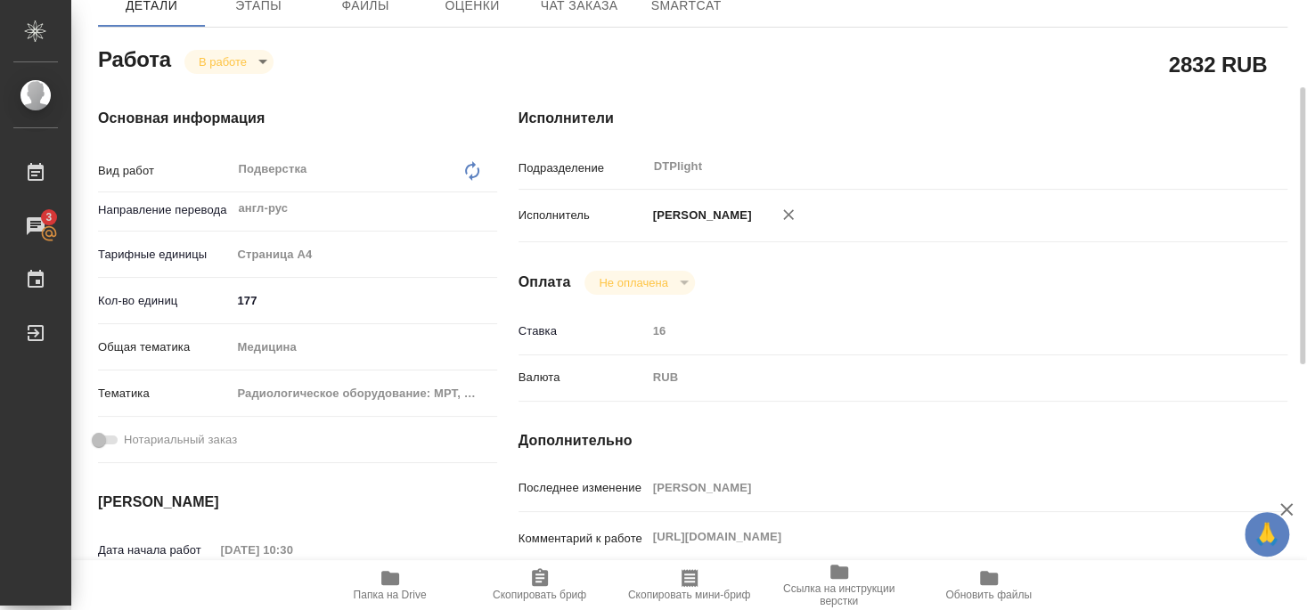
type textarea "x"
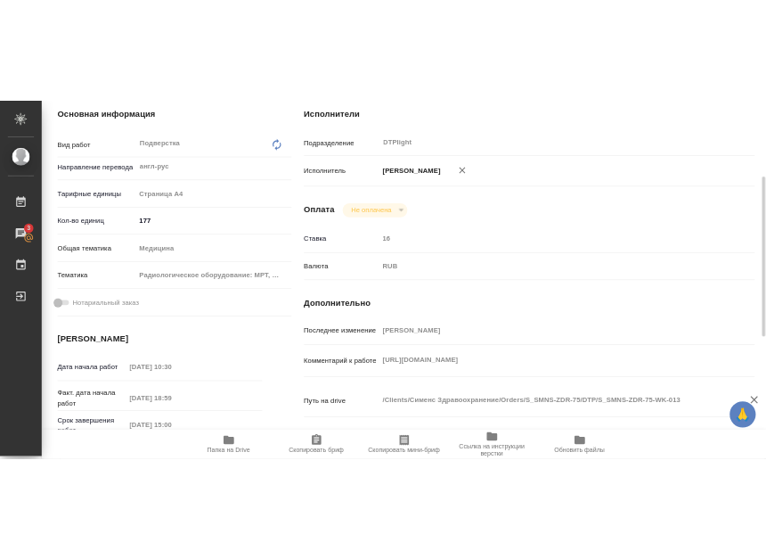
scroll to position [385, 0]
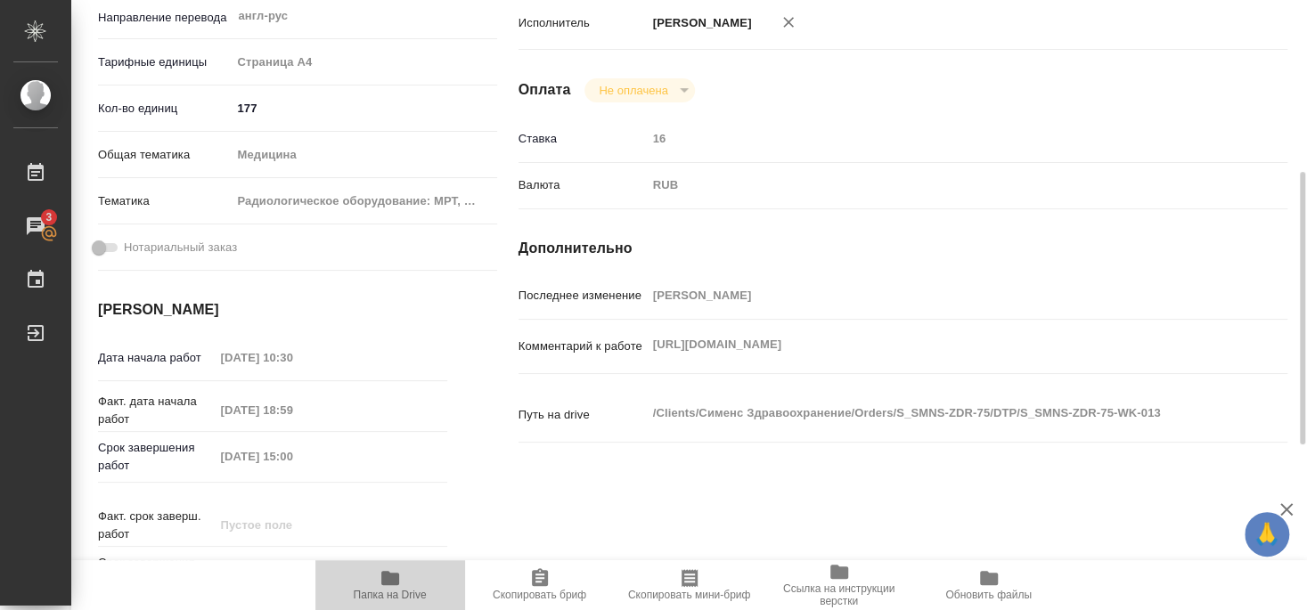
click at [384, 594] on span "Папка на Drive" at bounding box center [390, 595] width 73 height 12
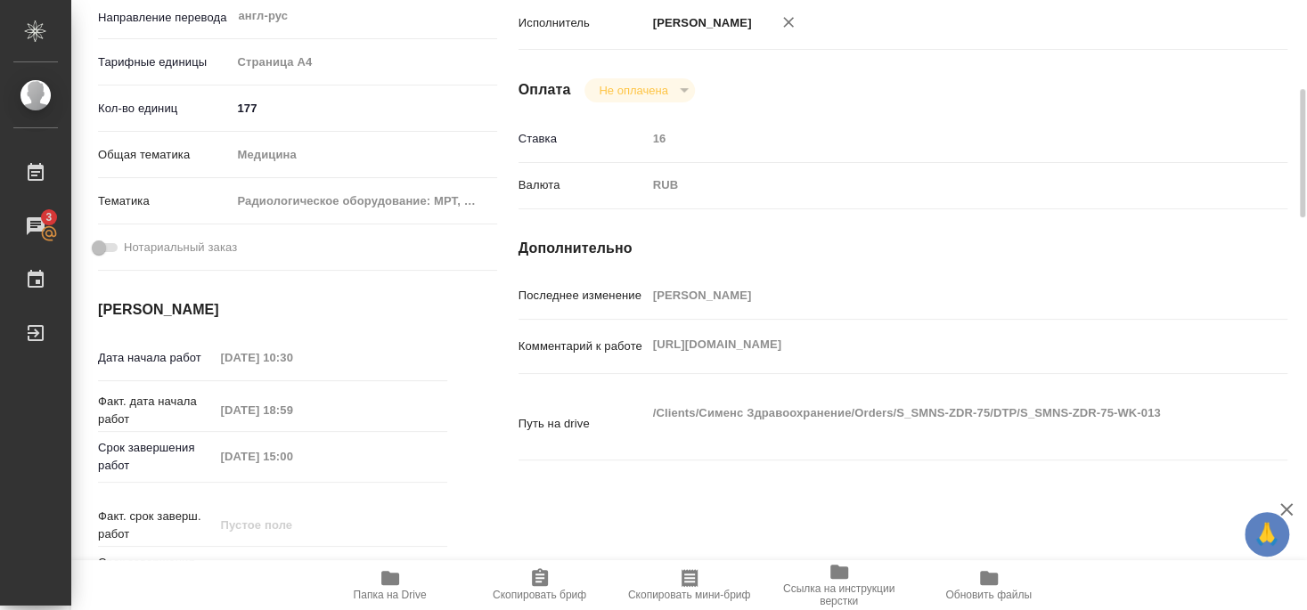
type textarea "x"
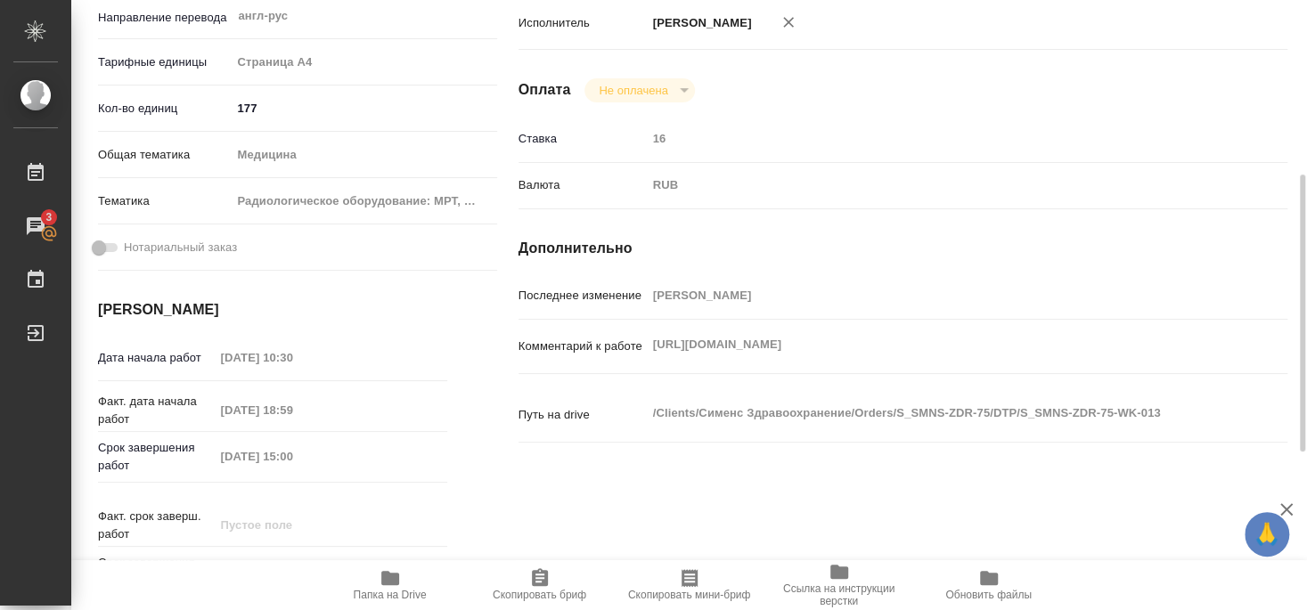
type textarea "x"
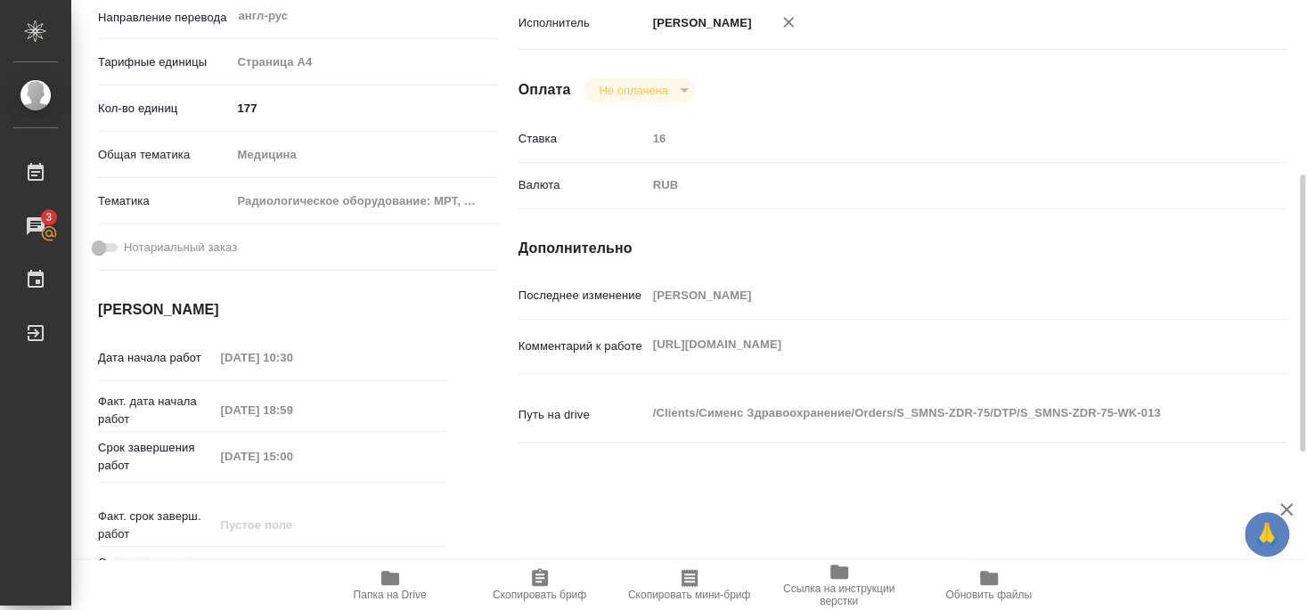
type textarea "x"
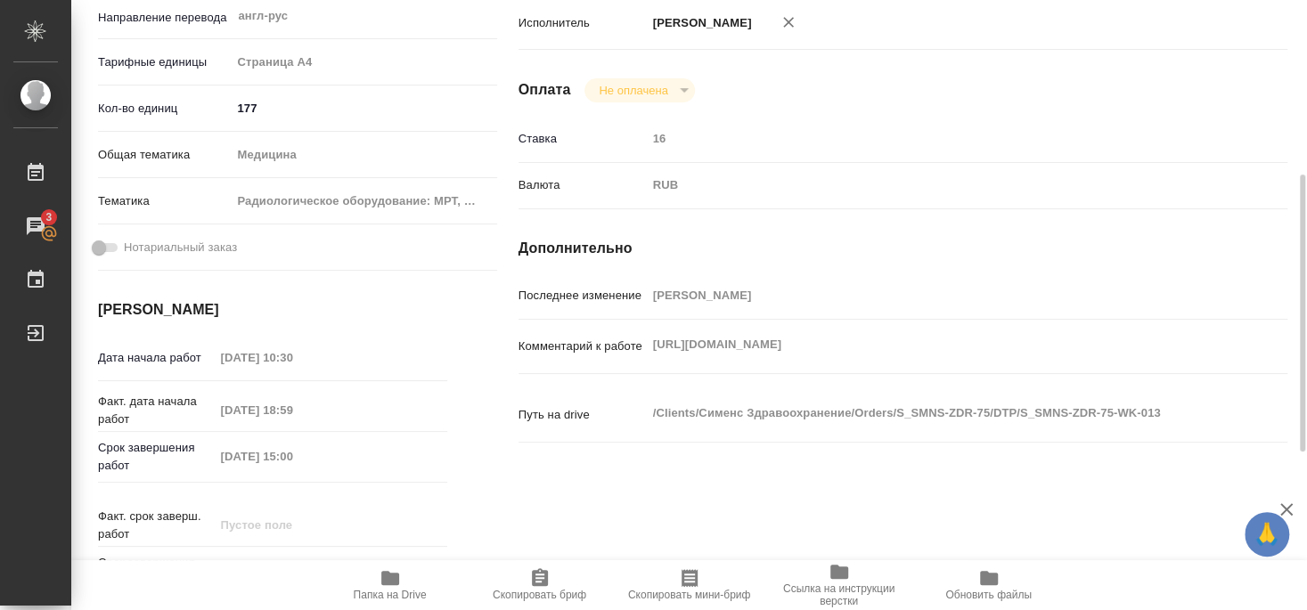
scroll to position [0, 0]
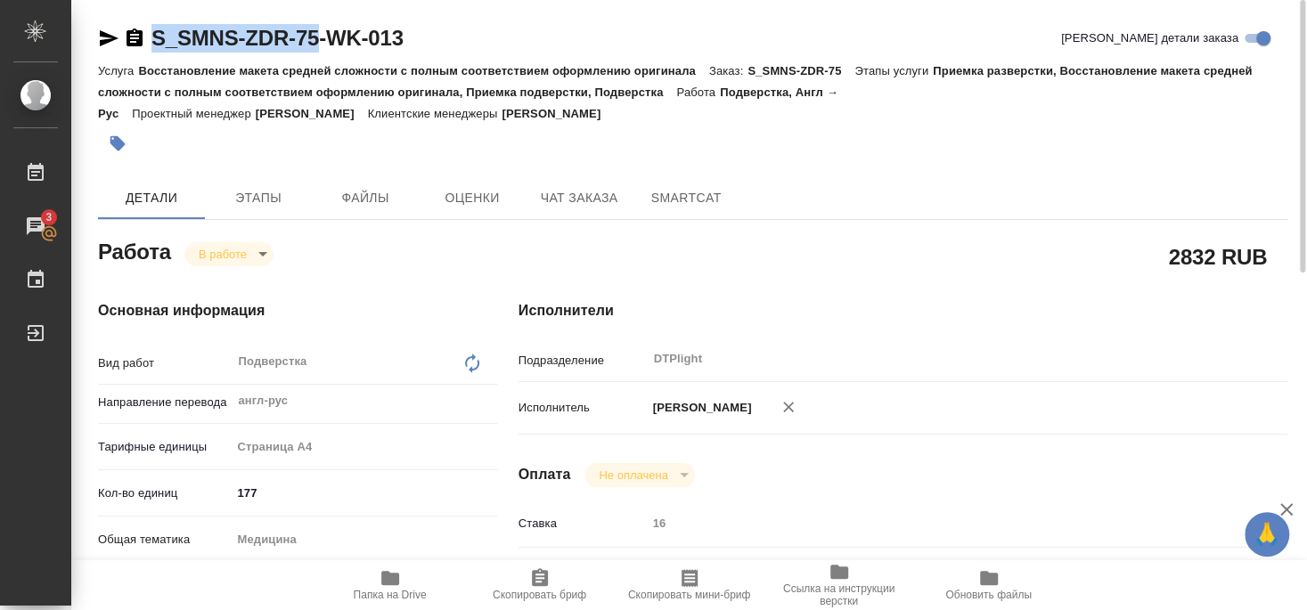
drag, startPoint x: 152, startPoint y: 54, endPoint x: 319, endPoint y: 46, distance: 166.8
copy link "S_SMNS-ZDR-75"
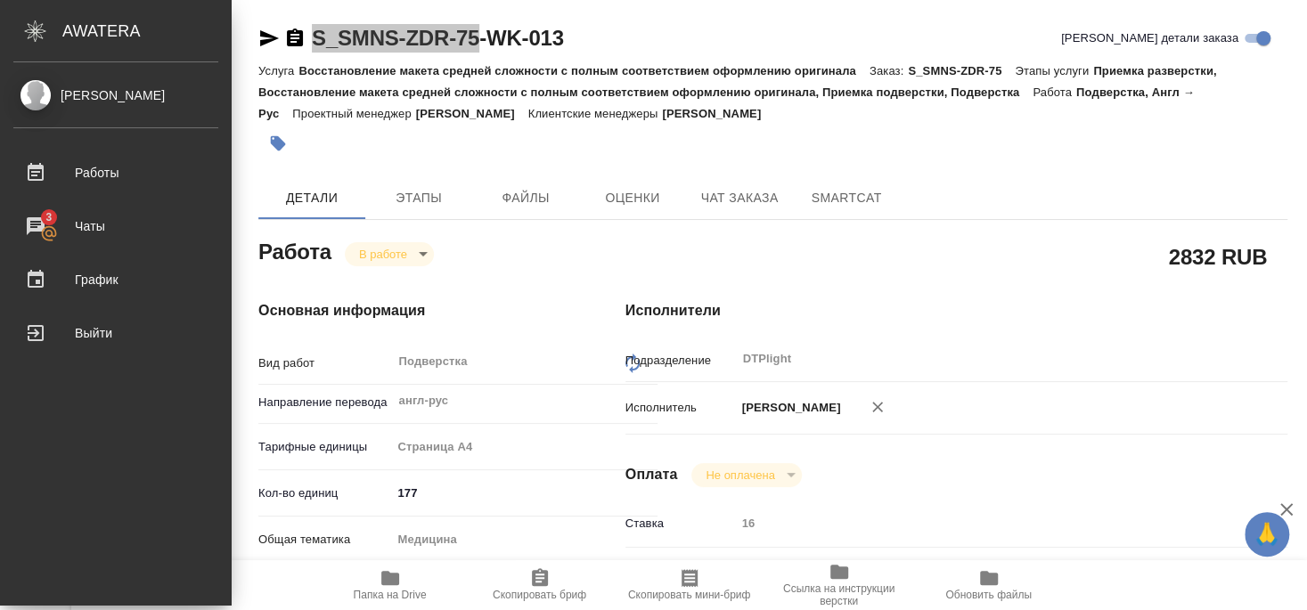
type textarea "x"
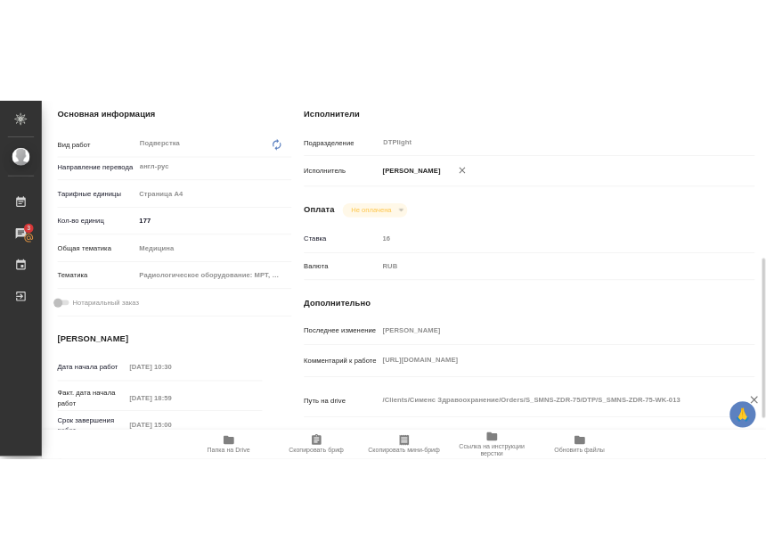
scroll to position [385, 0]
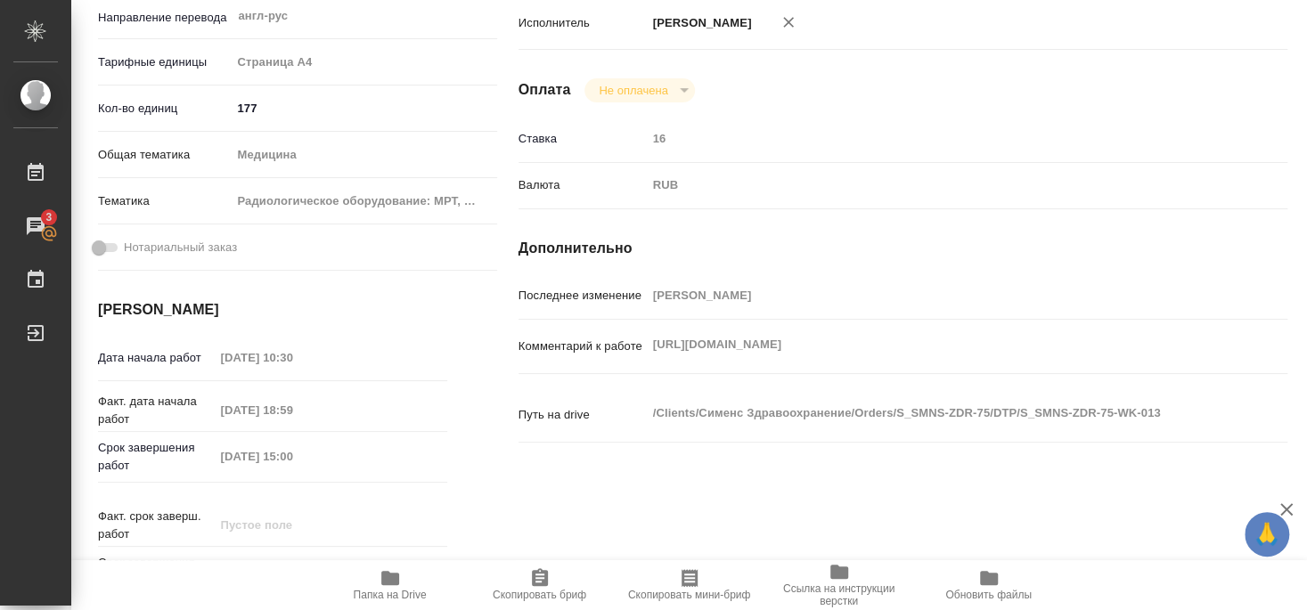
click at [395, 580] on icon "button" at bounding box center [390, 578] width 18 height 14
type textarea "x"
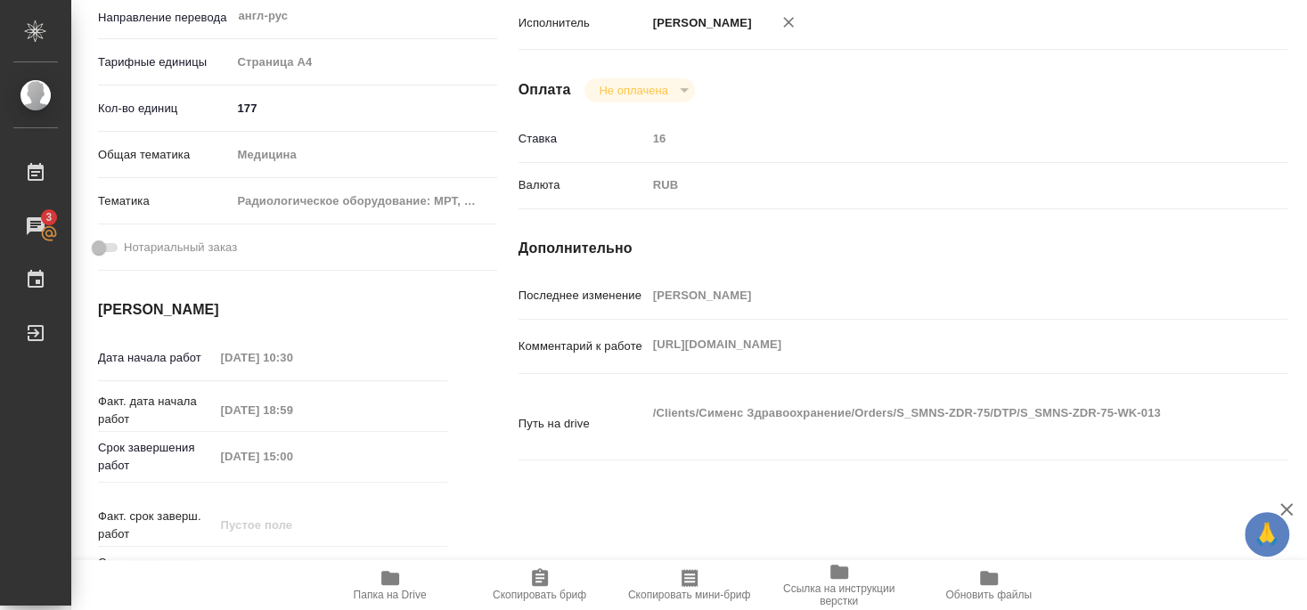
type textarea "x"
